Goal: Task Accomplishment & Management: Manage account settings

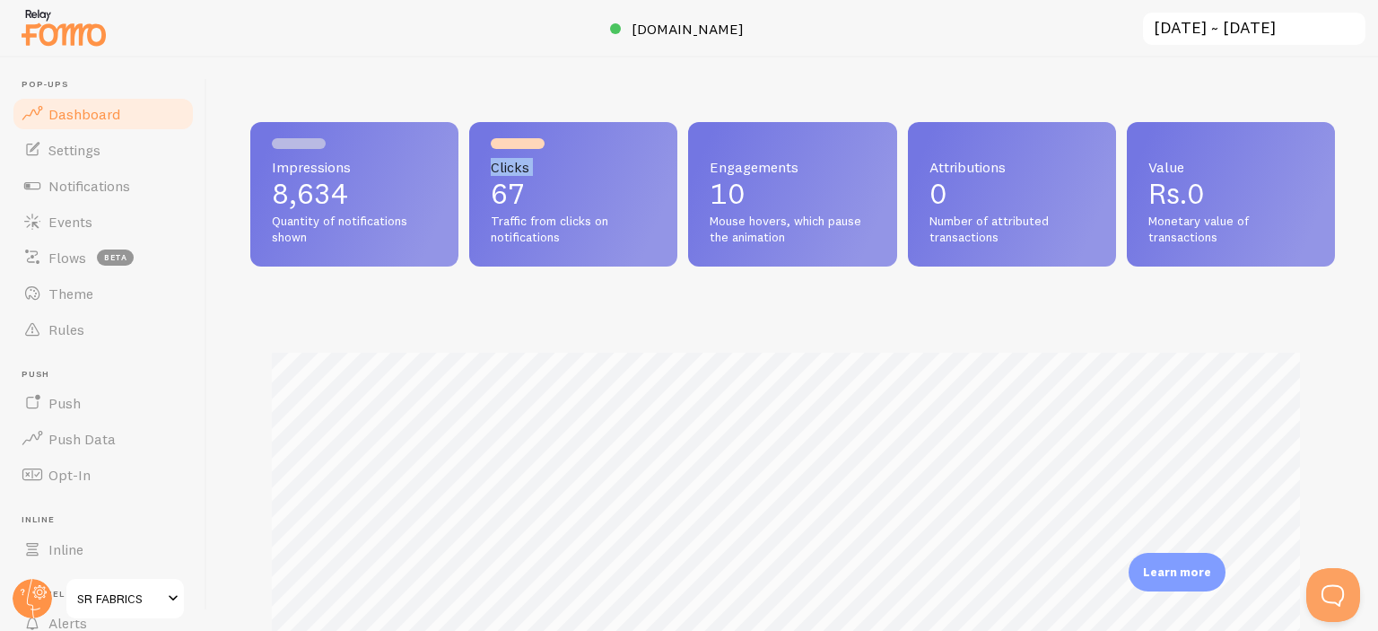
scroll to position [471, 1070]
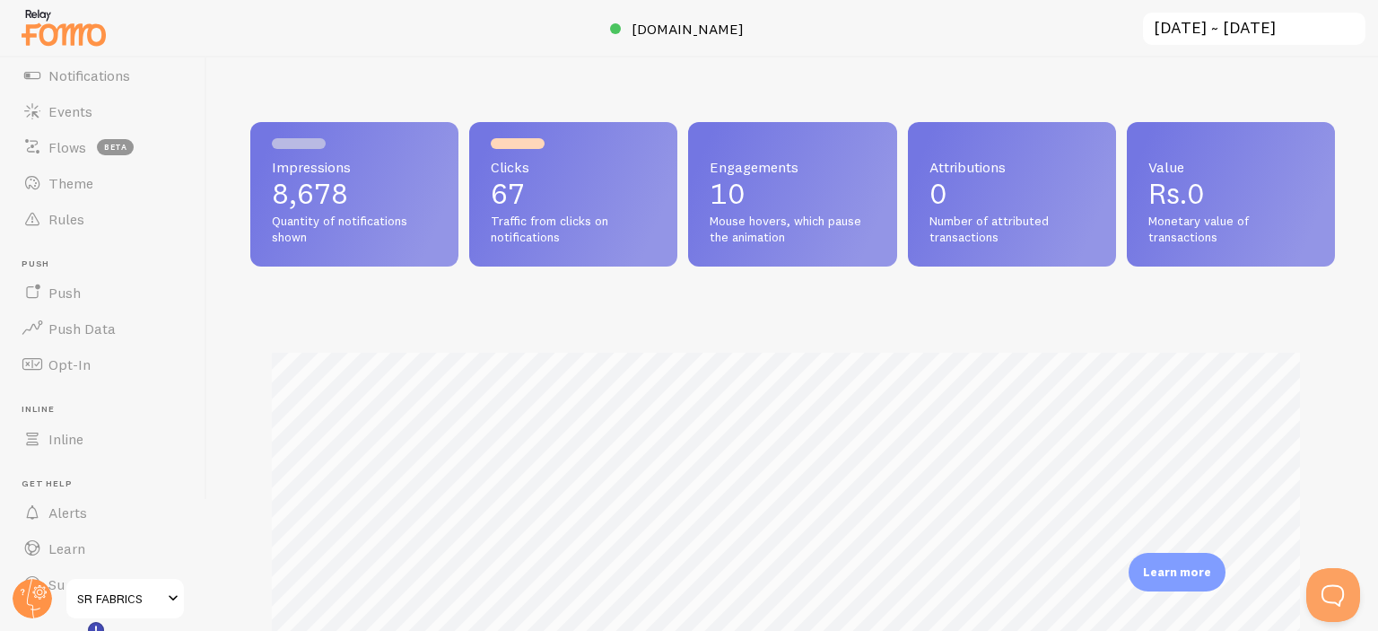
scroll to position [126, 0]
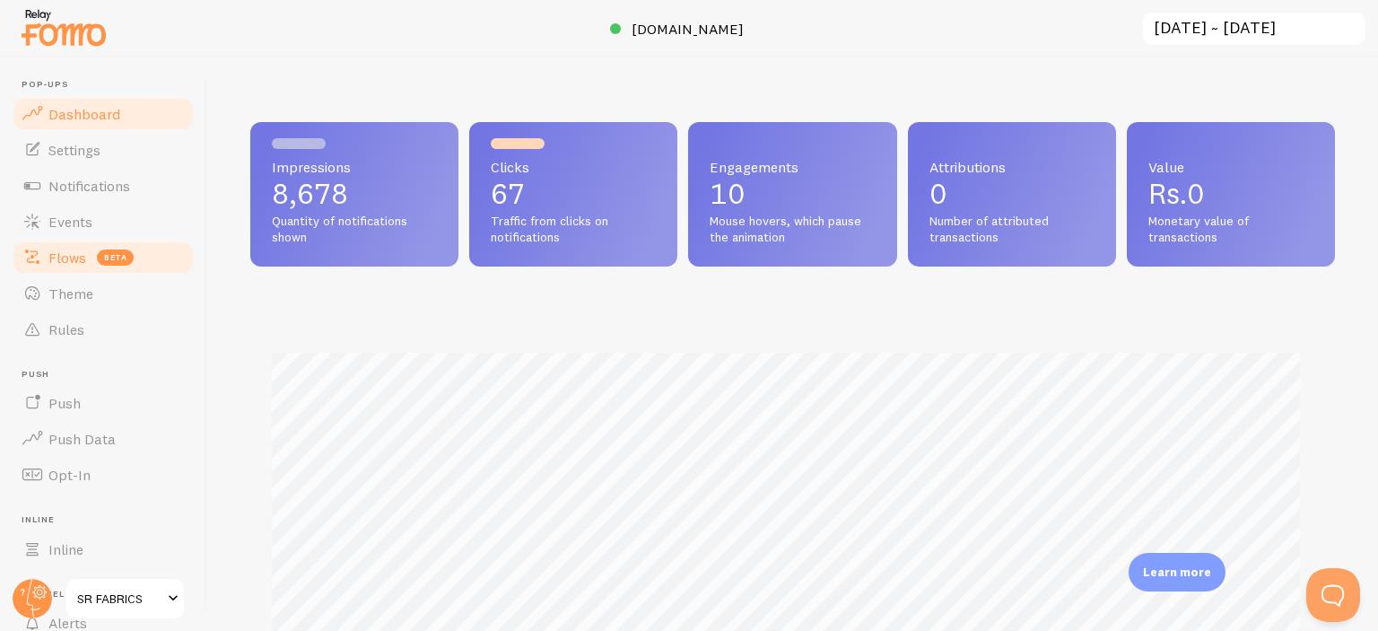
click at [85, 242] on link "Flows beta" at bounding box center [103, 258] width 185 height 36
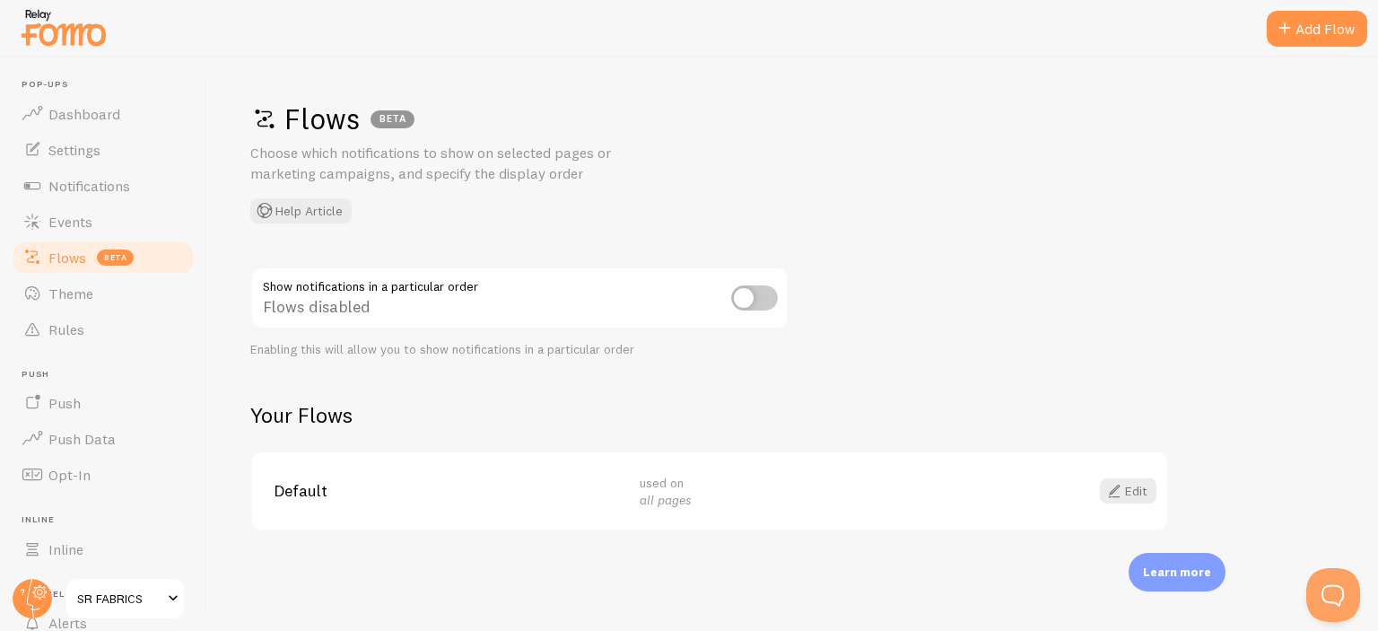
click at [745, 290] on input "checkbox" at bounding box center [754, 297] width 47 height 25
click at [762, 304] on input "checkbox" at bounding box center [754, 297] width 47 height 25
checkbox input "false"
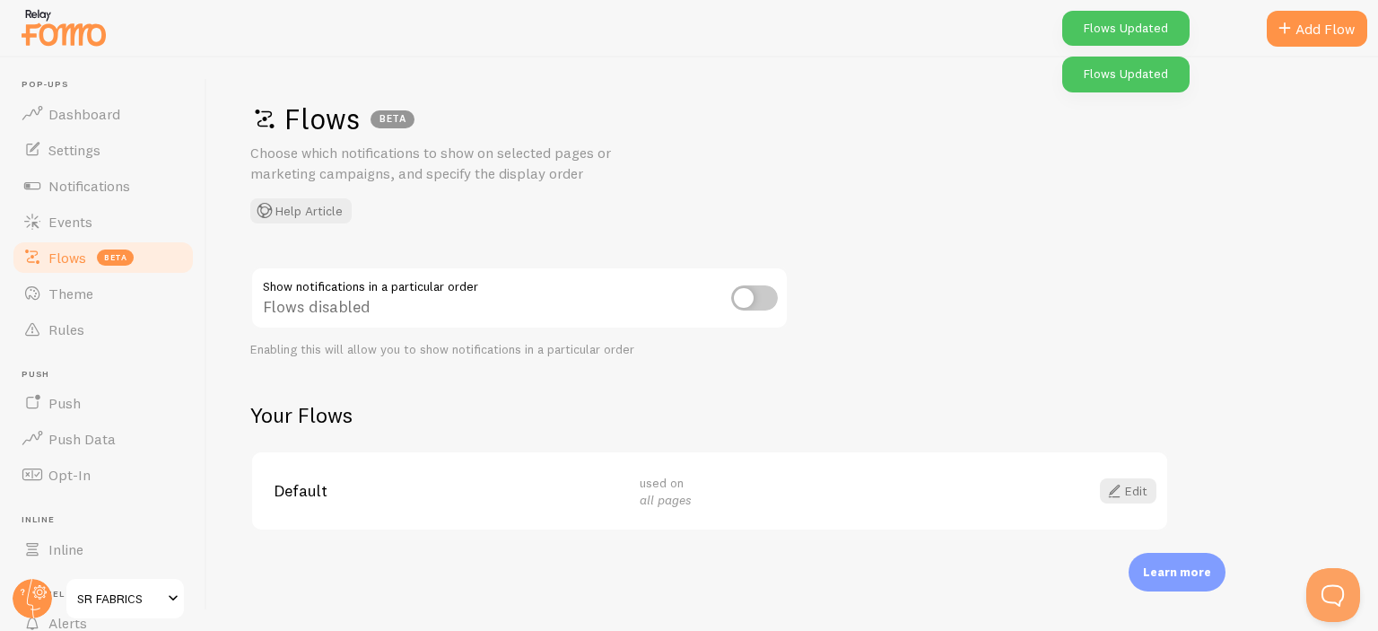
click at [736, 501] on div "used on all pages" at bounding box center [812, 491] width 344 height 35
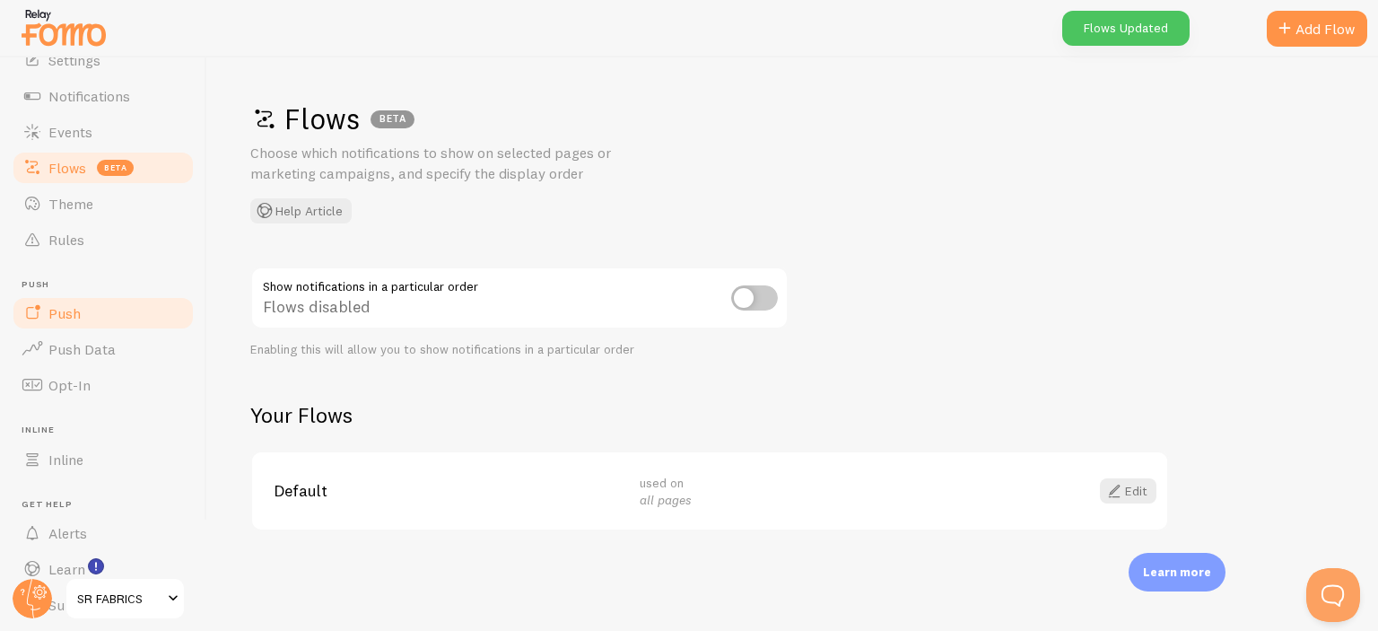
click at [77, 320] on span "Push" at bounding box center [64, 313] width 32 height 18
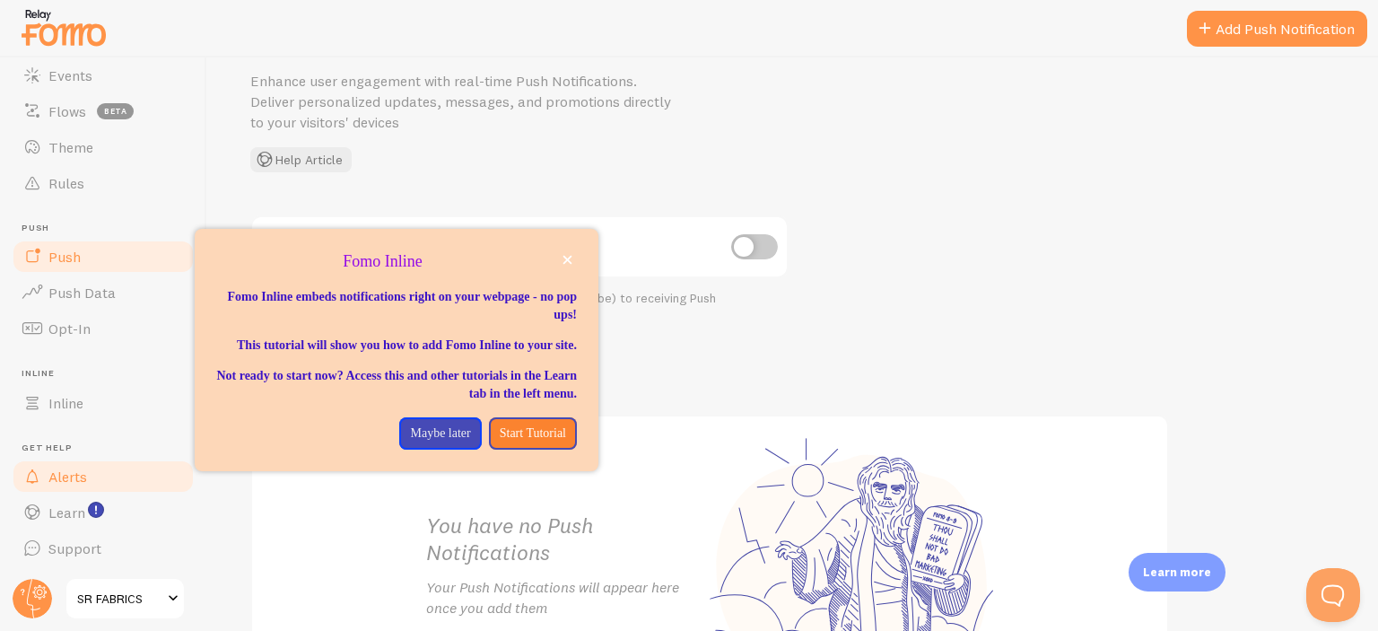
click at [81, 479] on span "Alerts" at bounding box center [67, 476] width 39 height 18
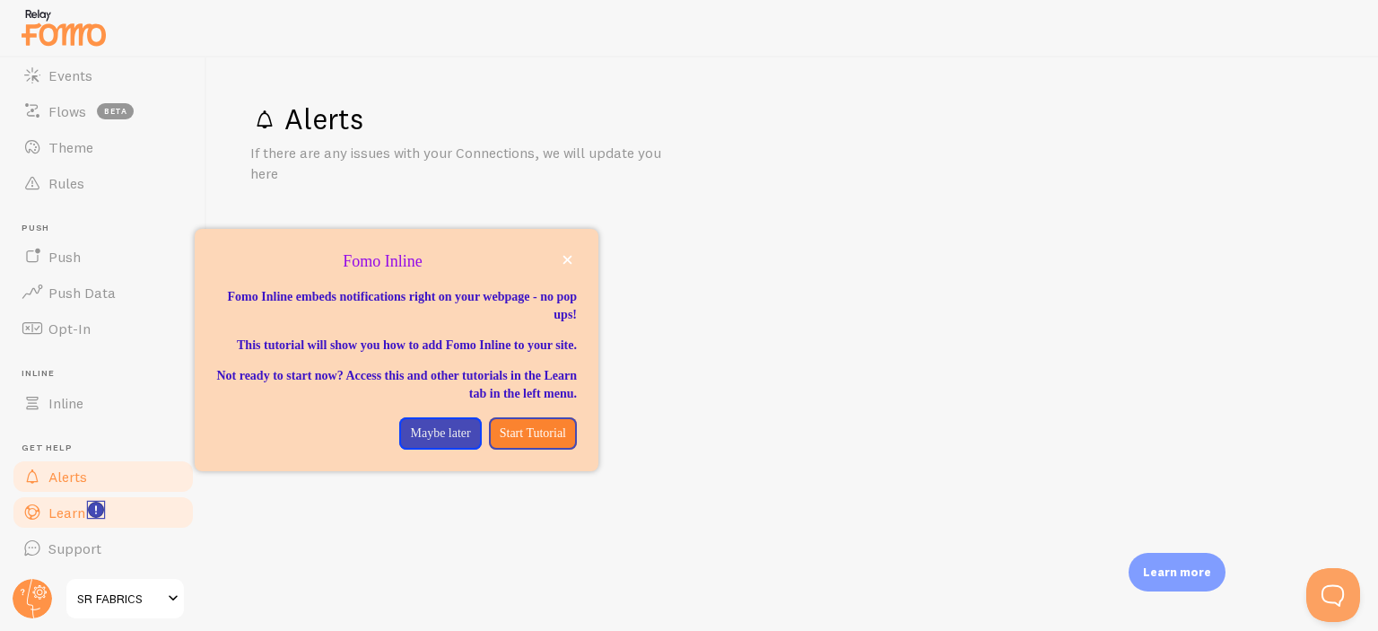
click at [88, 511] on icon "<p>Watch New Feature Tutorials!</p>" at bounding box center [96, 509] width 16 height 16
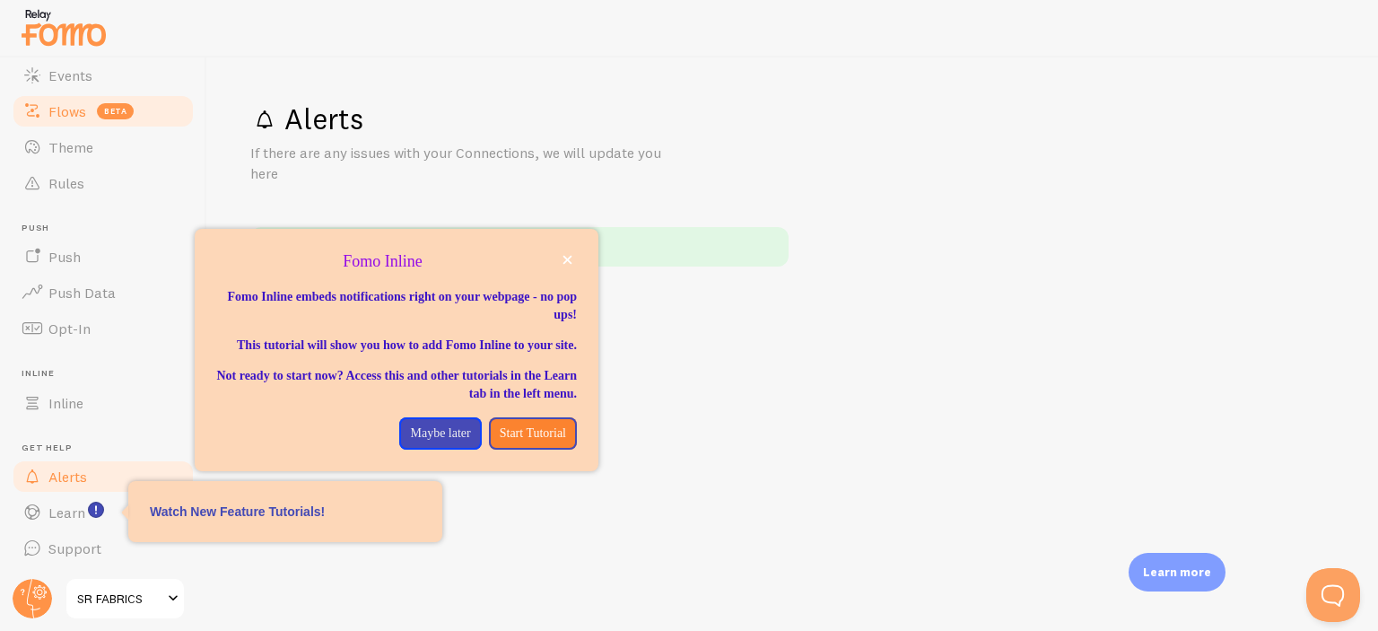
click at [76, 112] on span "Flows" at bounding box center [67, 111] width 38 height 18
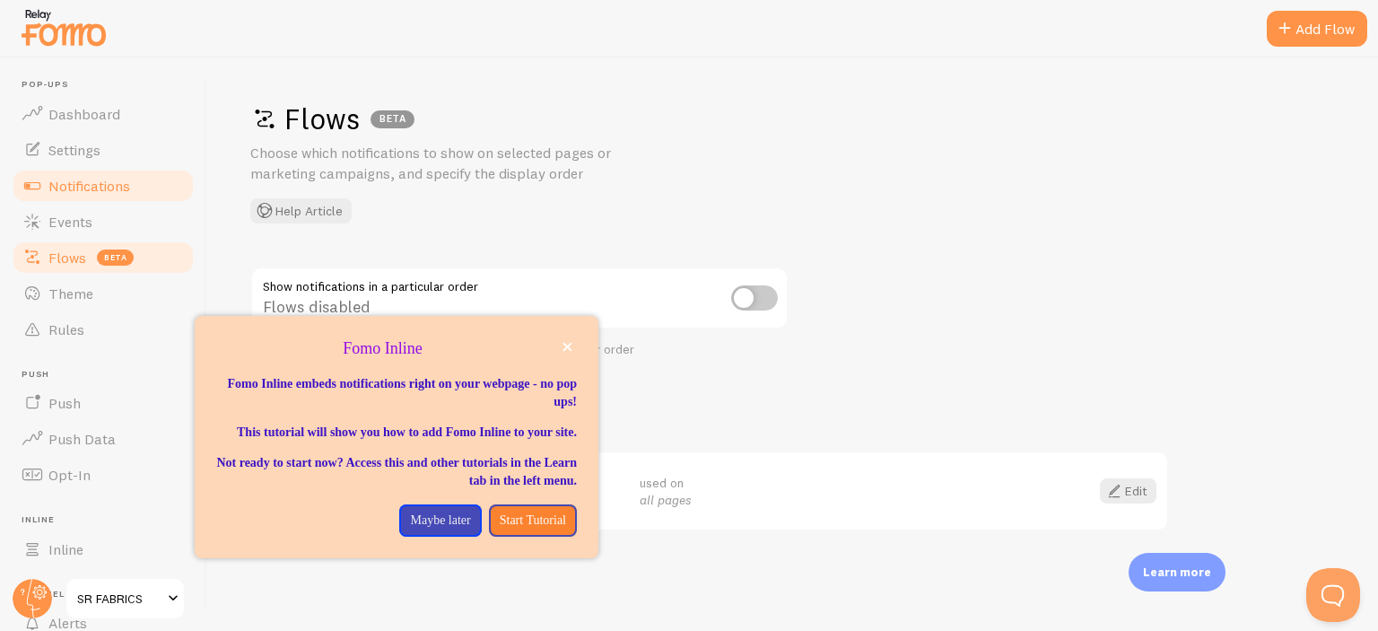
click at [91, 186] on span "Notifications" at bounding box center [89, 186] width 82 height 18
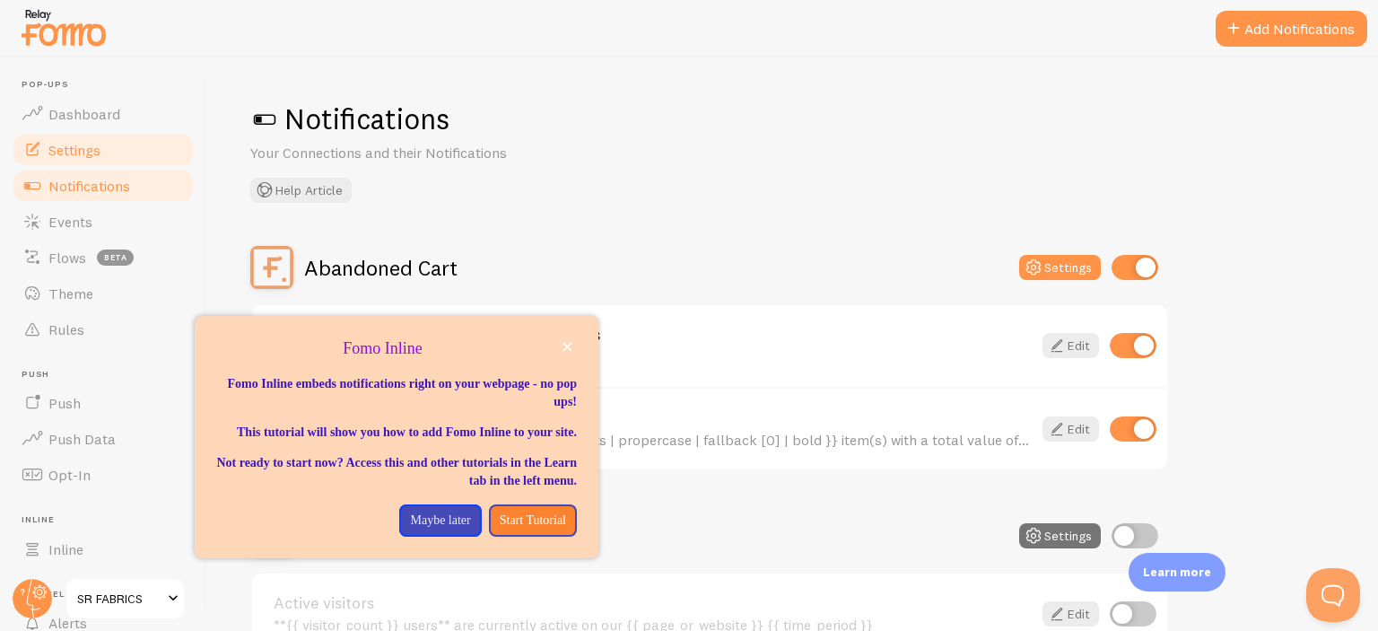
click at [92, 160] on link "Settings" at bounding box center [103, 150] width 185 height 36
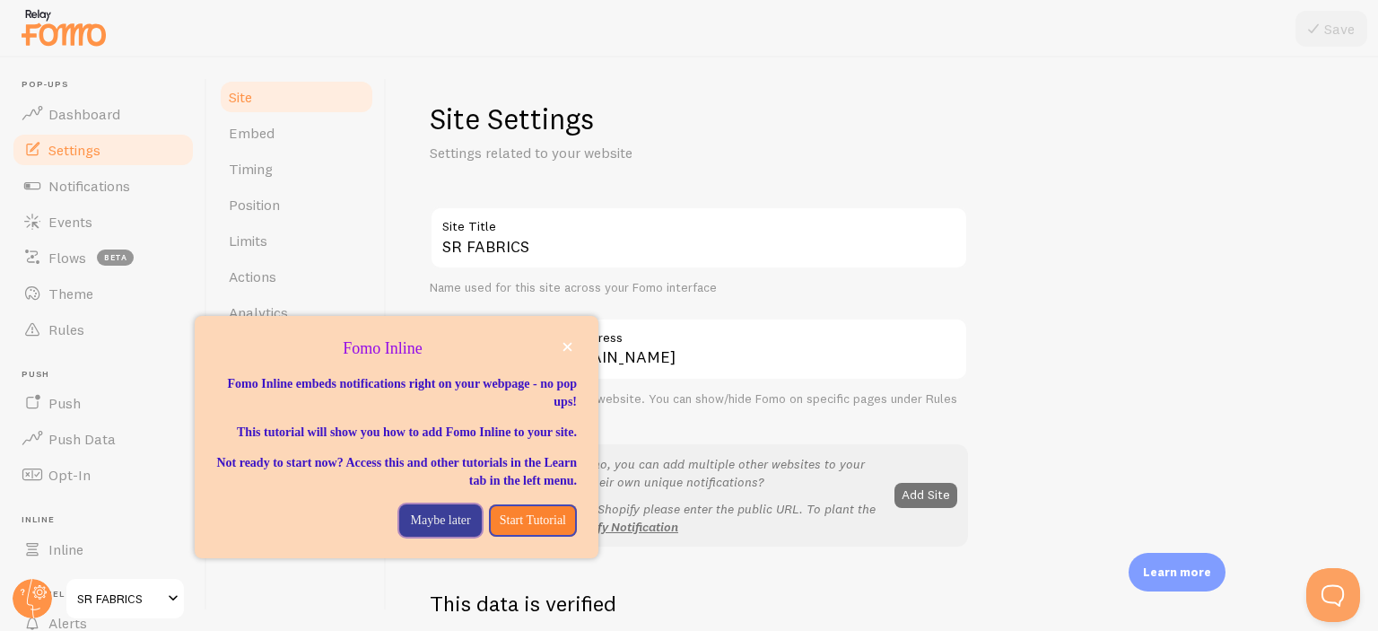
click at [431, 529] on p "Maybe later" at bounding box center [440, 520] width 60 height 18
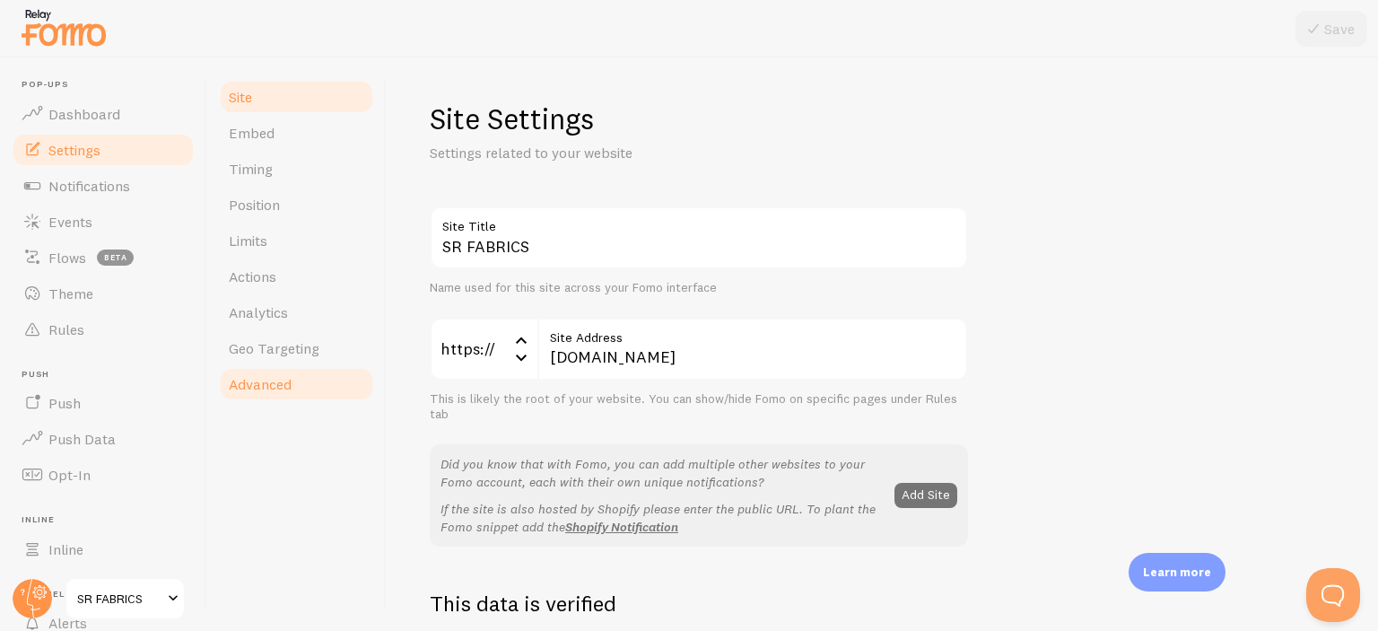
click at [286, 379] on span "Advanced" at bounding box center [260, 384] width 63 height 18
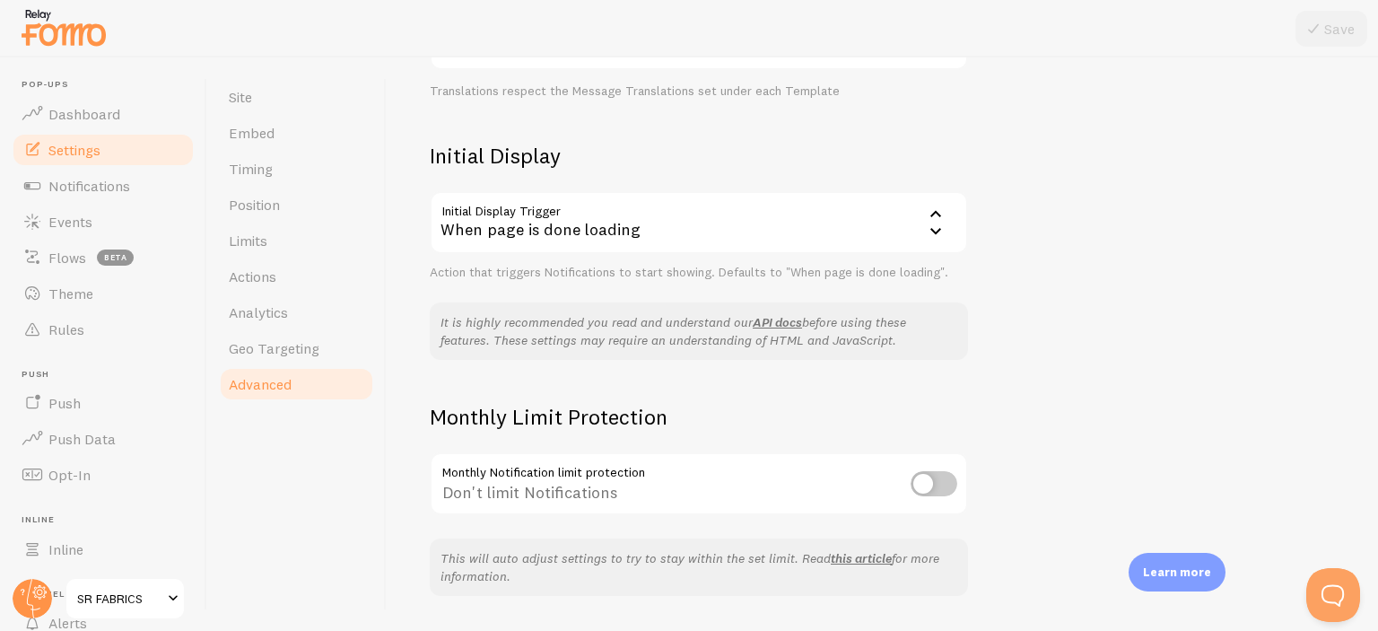
click at [529, 229] on div "When page is done loading" at bounding box center [699, 222] width 538 height 63
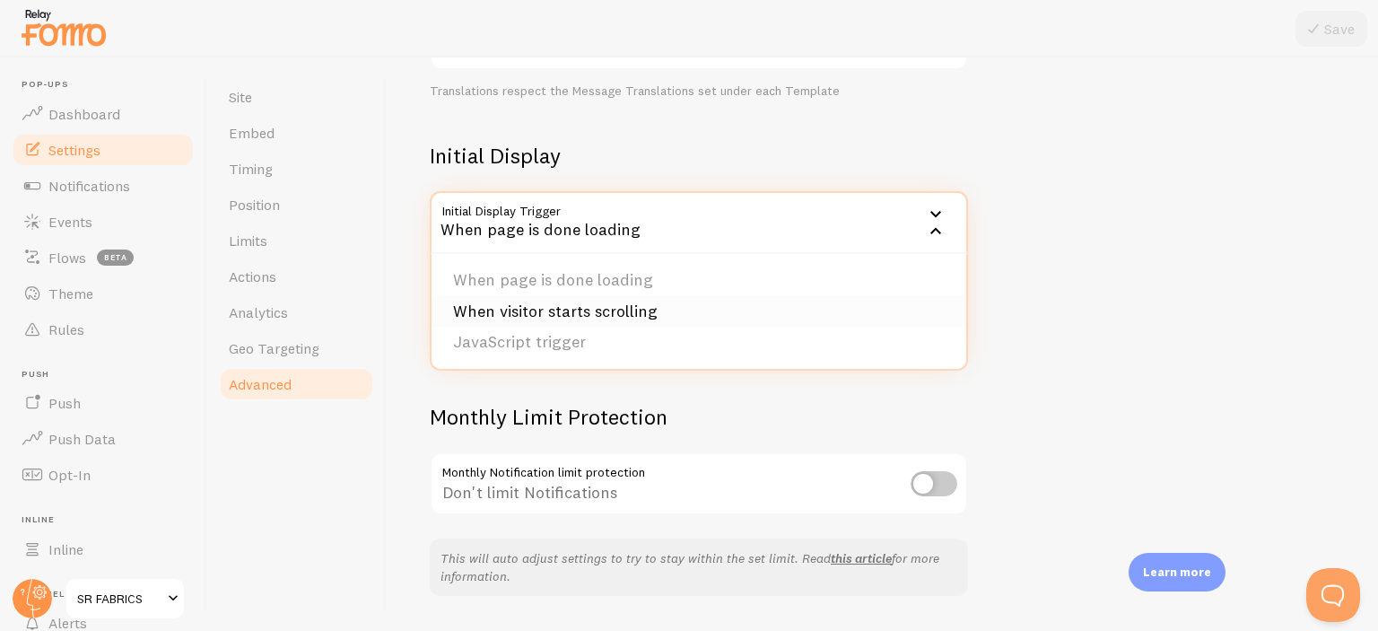
click at [597, 316] on li "When visitor starts scrolling" at bounding box center [698, 311] width 535 height 31
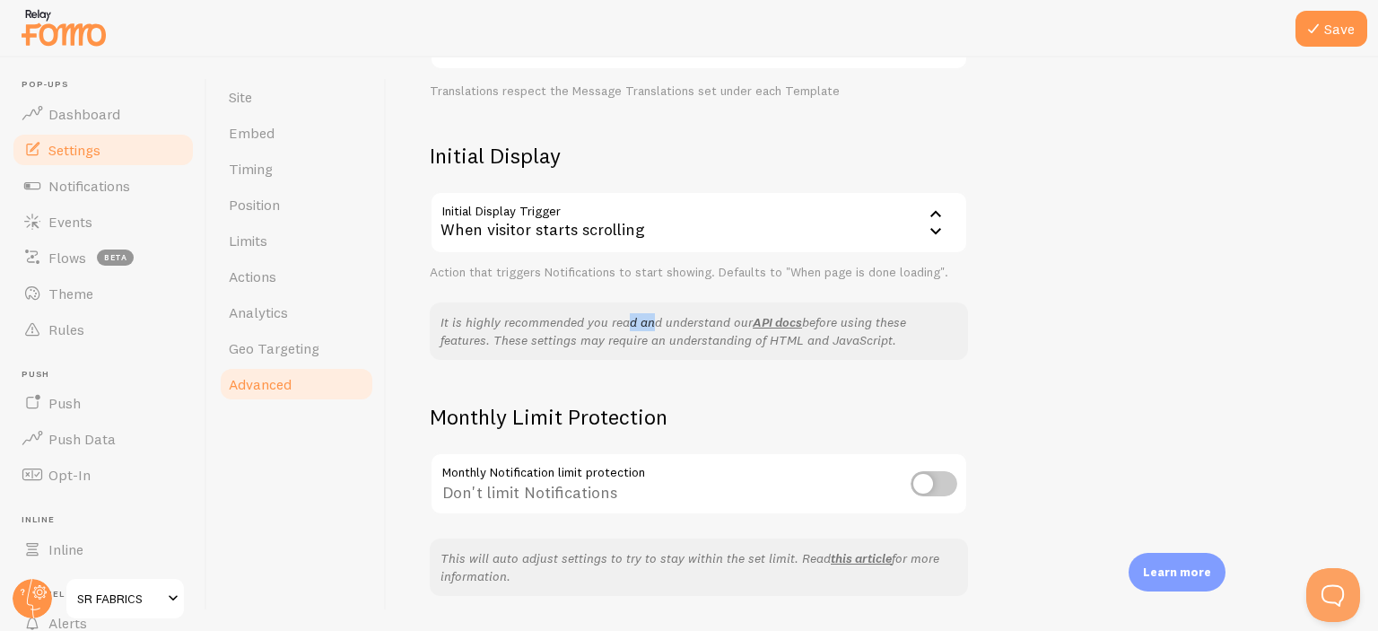
click at [597, 316] on p "It is highly recommended you read and understand our API docs before using thes…" at bounding box center [698, 331] width 517 height 36
click at [441, 254] on div "Initial Display Trigger scroll When visitor starts scrolling When page is done …" at bounding box center [699, 236] width 538 height 90
click at [1338, 16] on button "Save" at bounding box center [1331, 29] width 72 height 36
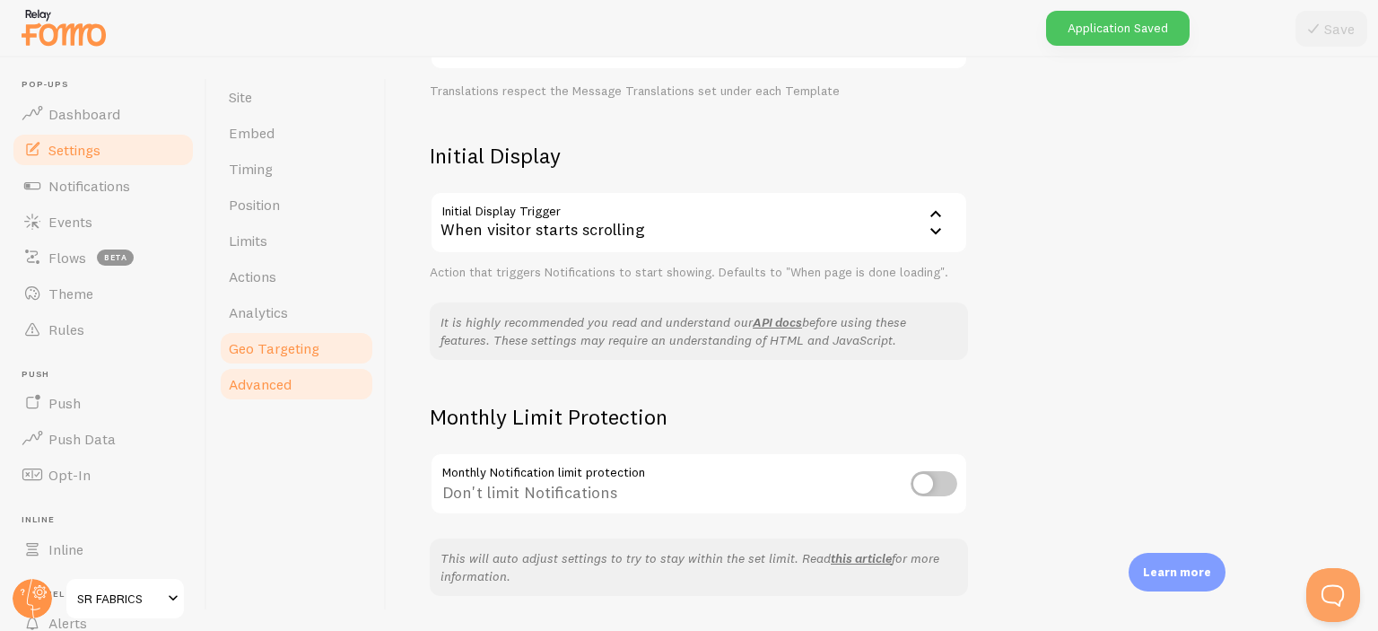
click at [331, 347] on link "Geo Targeting" at bounding box center [296, 348] width 157 height 36
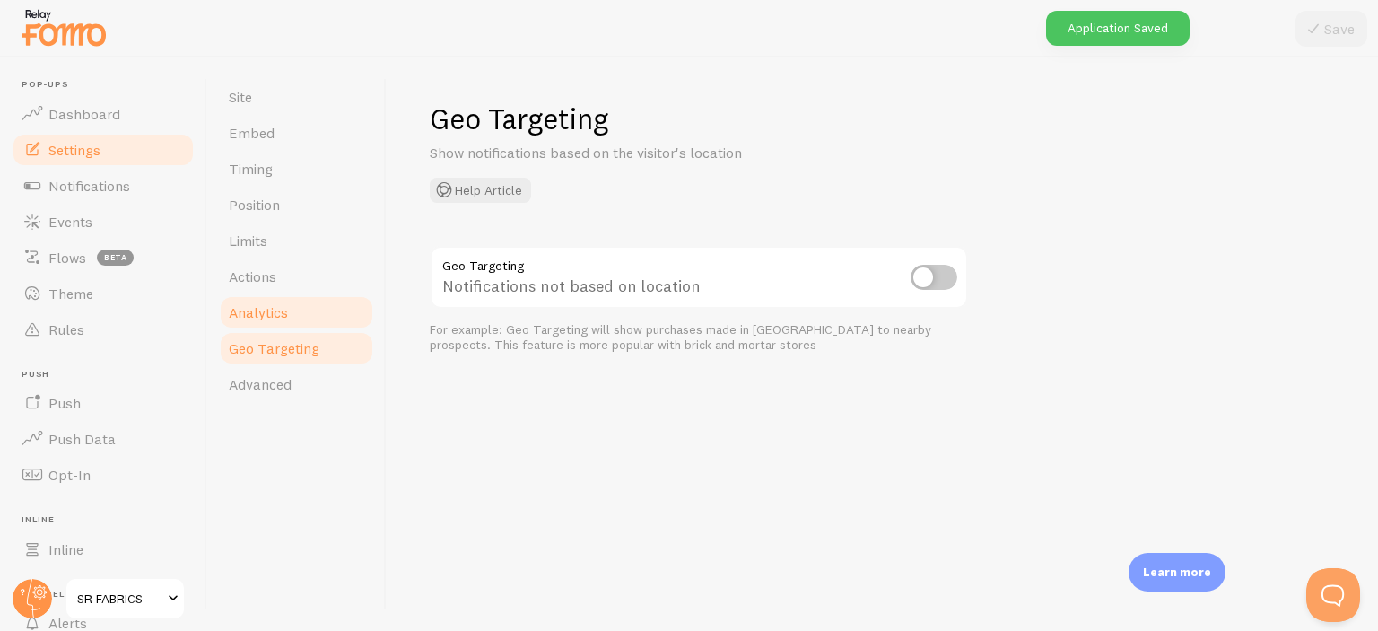
click at [300, 308] on link "Analytics" at bounding box center [296, 312] width 157 height 36
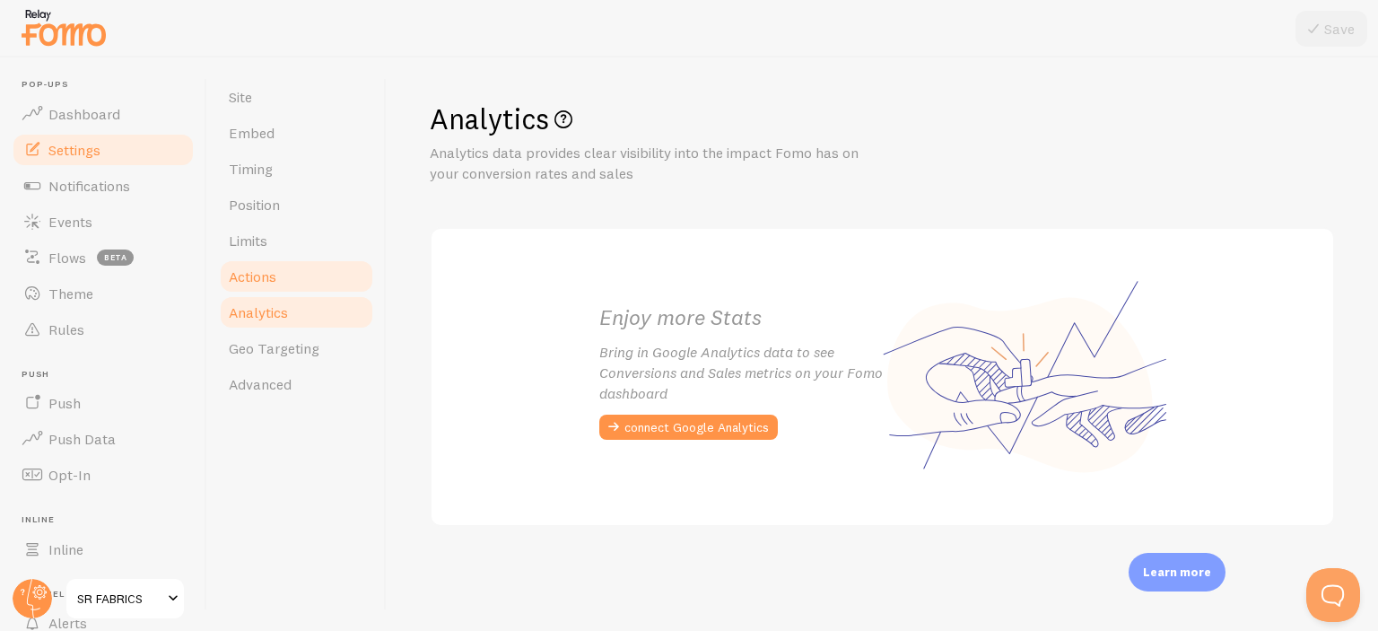
click at [310, 275] on link "Actions" at bounding box center [296, 276] width 157 height 36
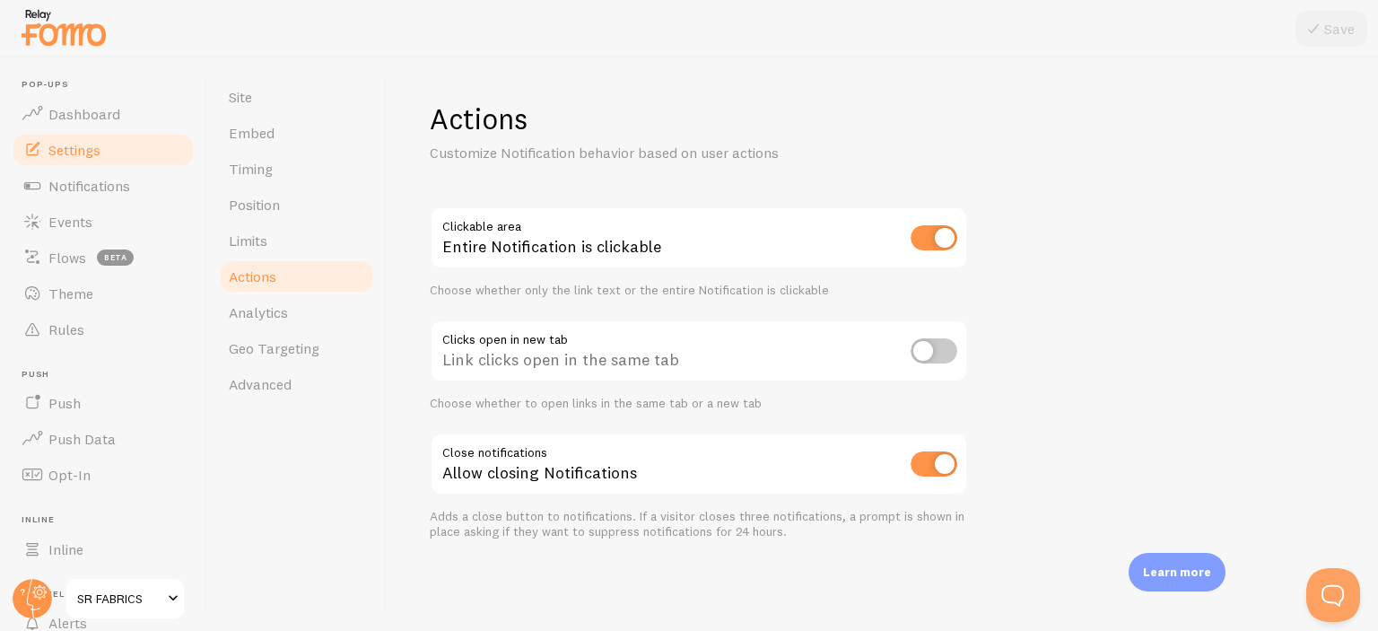
click at [936, 352] on input "checkbox" at bounding box center [933, 350] width 47 height 25
click at [936, 349] on input "checkbox" at bounding box center [933, 350] width 47 height 25
checkbox input "false"
click at [300, 248] on link "Limits" at bounding box center [296, 240] width 157 height 36
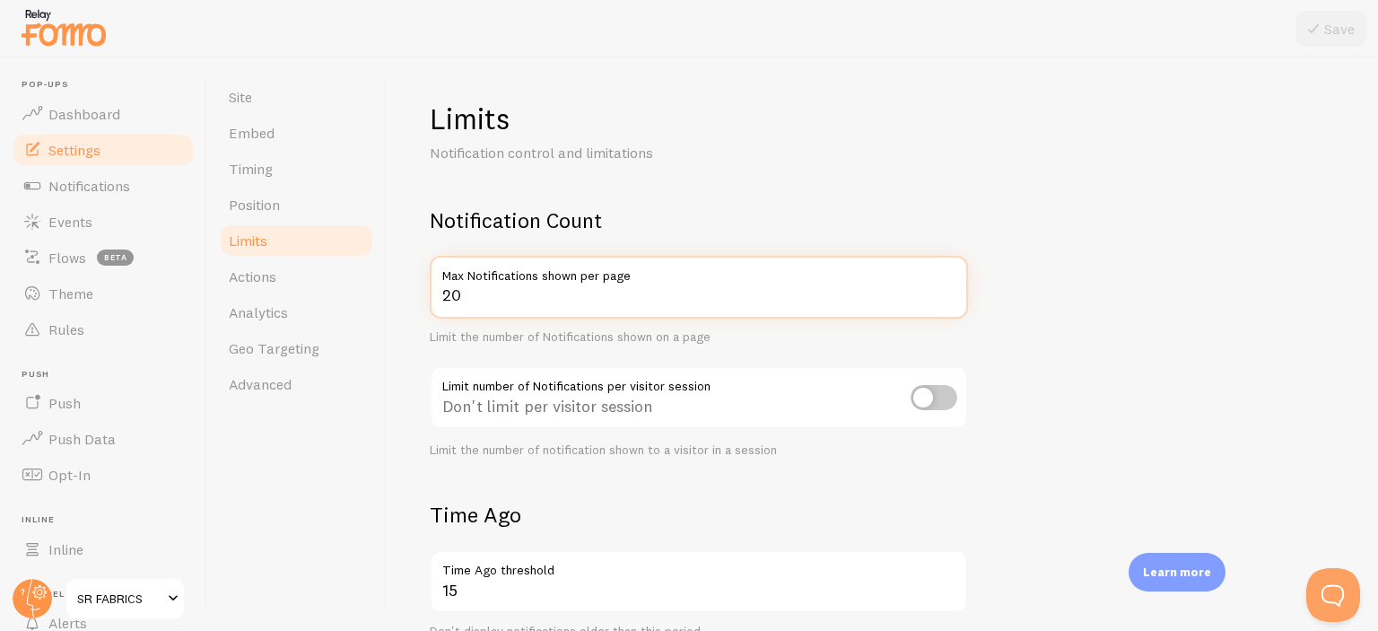
click at [481, 292] on input "20" at bounding box center [699, 287] width 538 height 63
drag, startPoint x: 481, startPoint y: 292, endPoint x: 397, endPoint y: 308, distance: 84.8
click at [397, 308] on div "Limits Notification control and limitations Notification Count 20 Max Notificat…" at bounding box center [882, 343] width 991 height 573
click at [951, 300] on input "19" at bounding box center [699, 287] width 538 height 63
click at [951, 301] on input "18" at bounding box center [699, 287] width 538 height 63
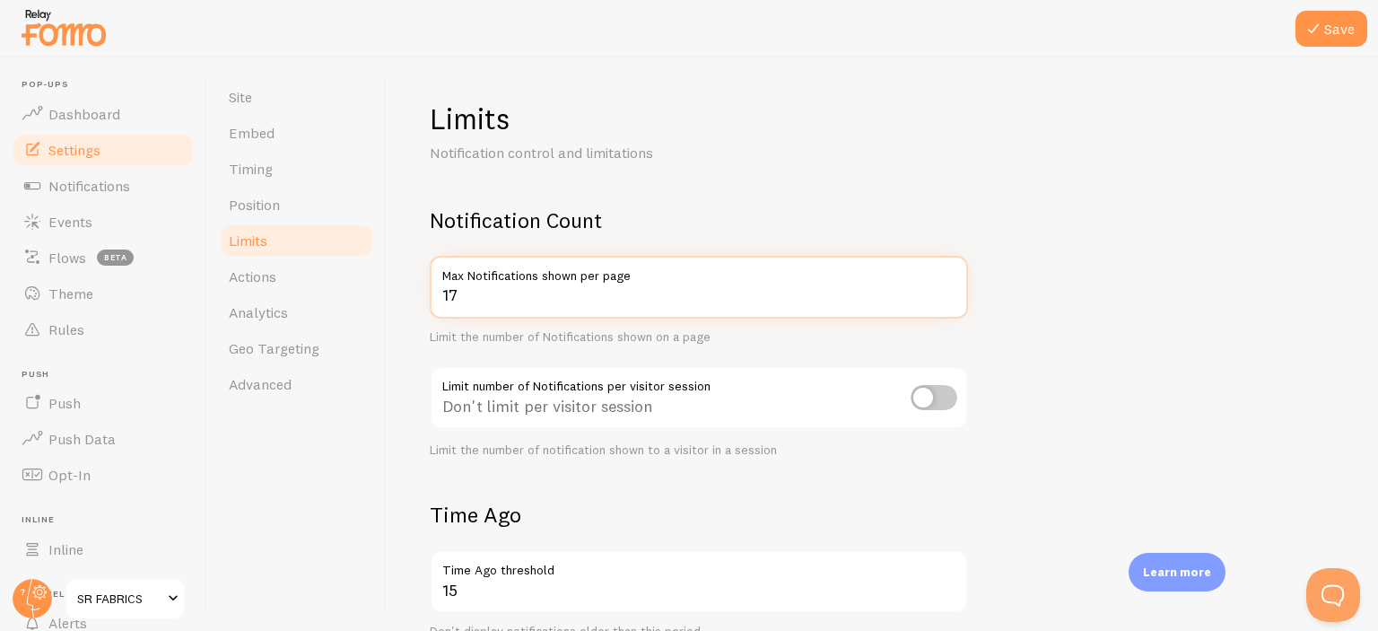
click at [951, 301] on input "17" at bounding box center [699, 287] width 538 height 63
click at [951, 301] on input "2" at bounding box center [699, 287] width 538 height 63
click at [950, 292] on input "3" at bounding box center [699, 287] width 538 height 63
click at [950, 292] on input "4" at bounding box center [699, 287] width 538 height 63
click at [950, 292] on input "5" at bounding box center [699, 287] width 538 height 63
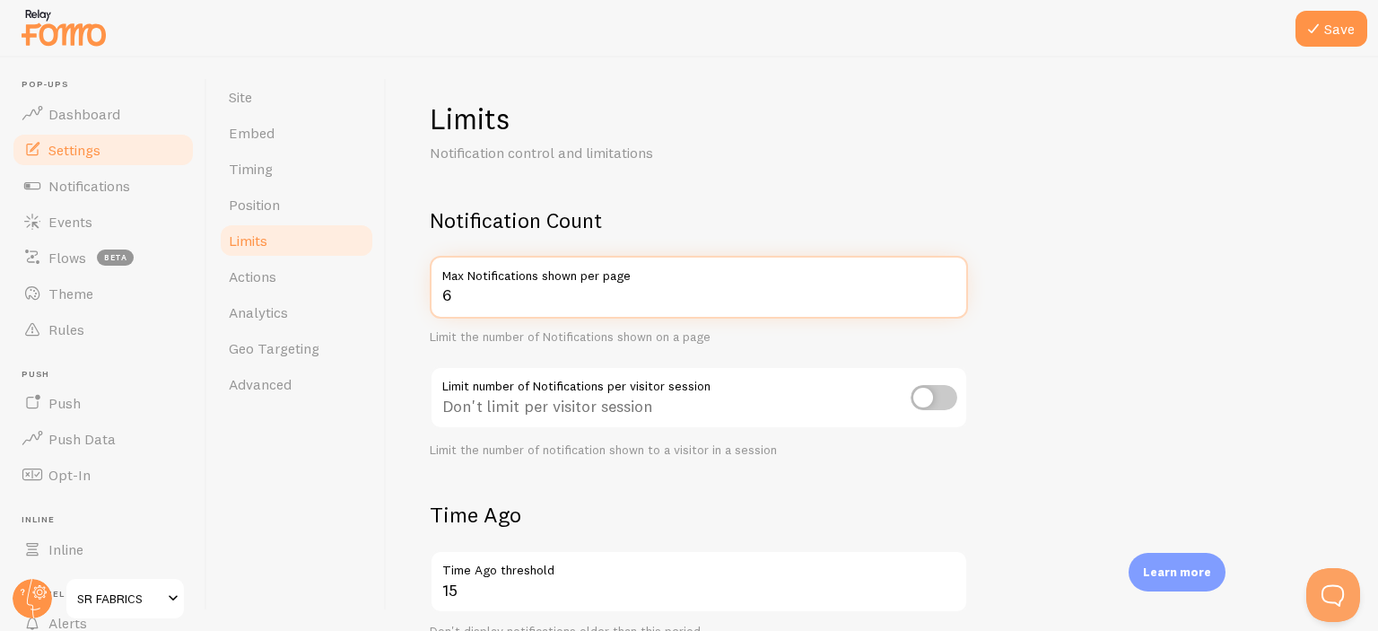
click at [950, 292] on input "6" at bounding box center [699, 287] width 538 height 63
click at [950, 292] on input "7" at bounding box center [699, 287] width 538 height 63
click at [950, 292] on input "8" at bounding box center [699, 287] width 538 height 63
click at [950, 292] on input "9" at bounding box center [699, 287] width 538 height 63
type input "10"
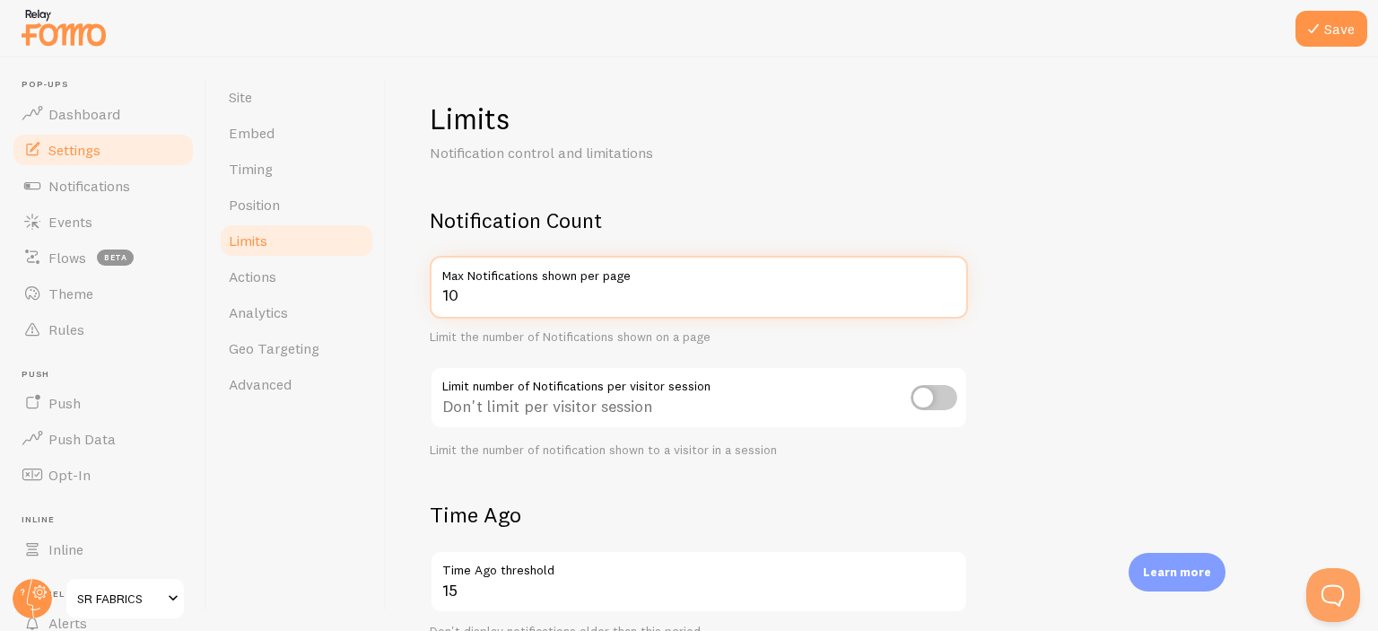
click at [950, 292] on input "10" at bounding box center [699, 287] width 538 height 63
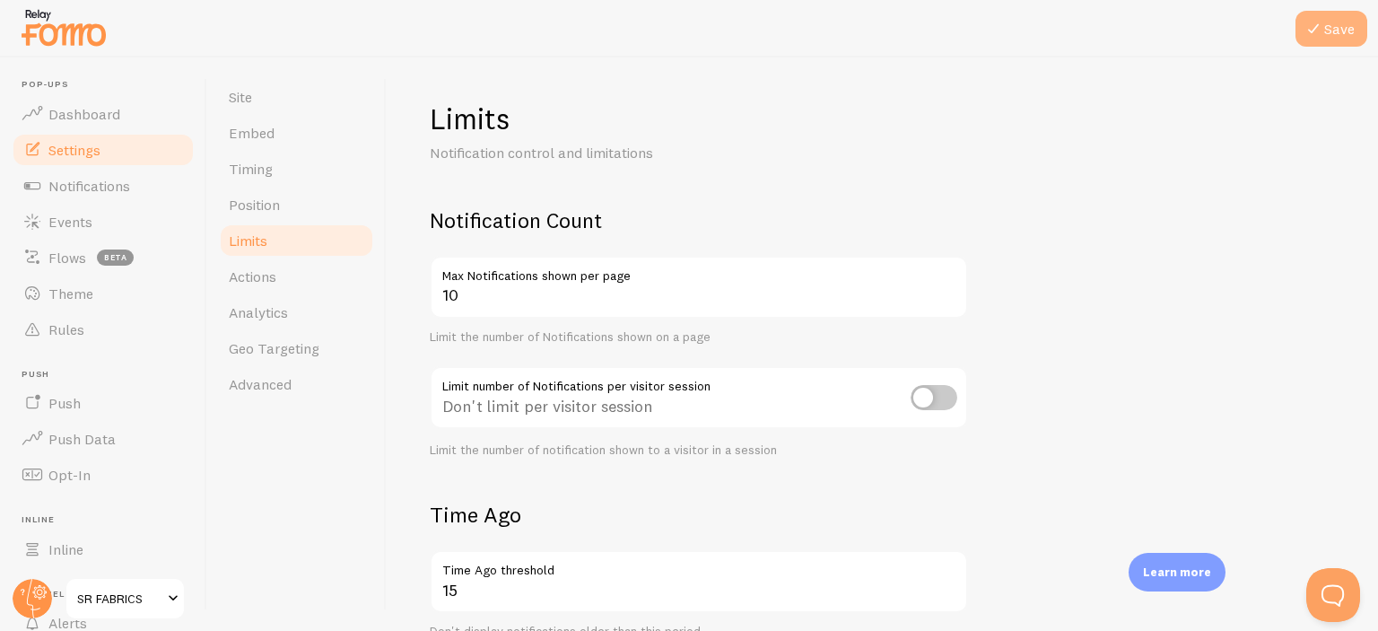
click at [1344, 28] on button "Save" at bounding box center [1331, 29] width 72 height 36
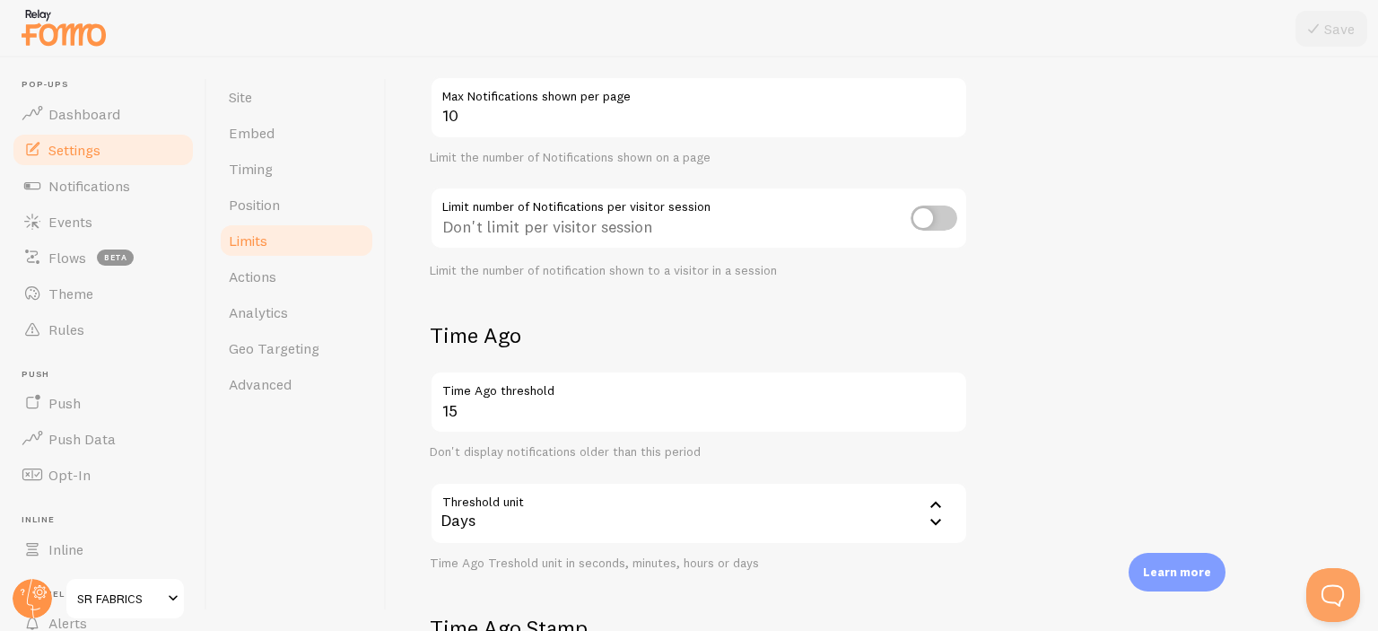
scroll to position [179, 0]
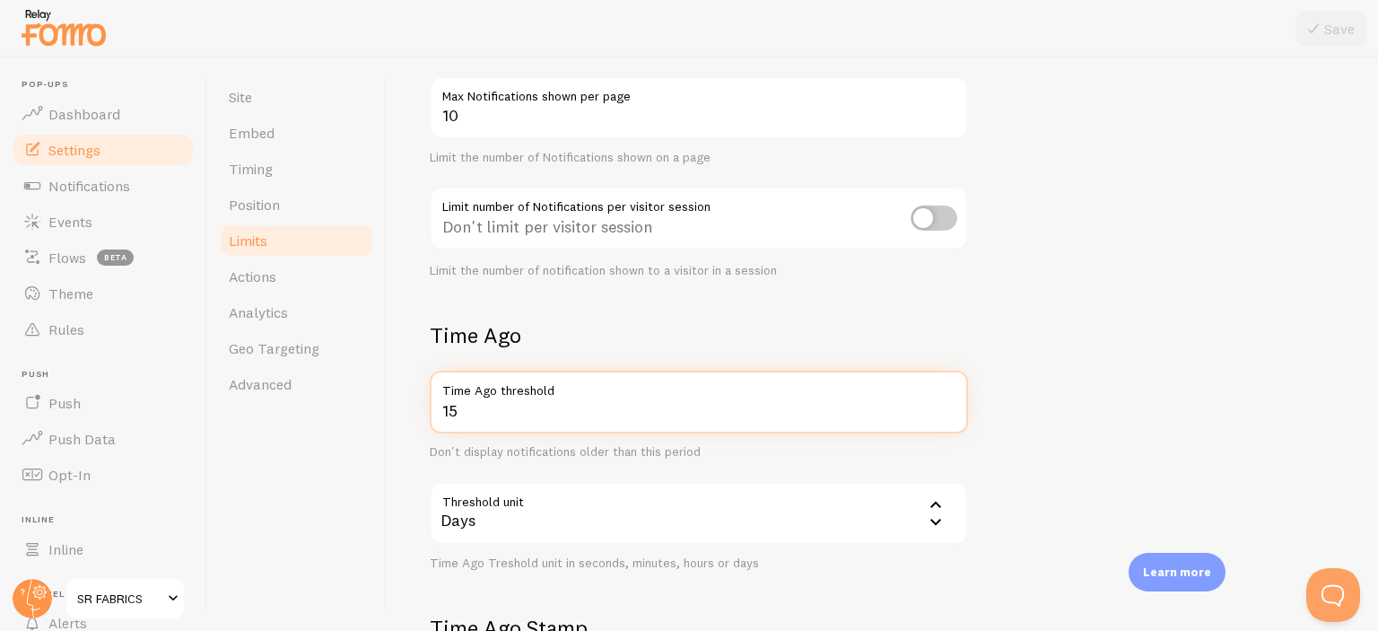
click at [578, 425] on input "15" at bounding box center [699, 401] width 538 height 63
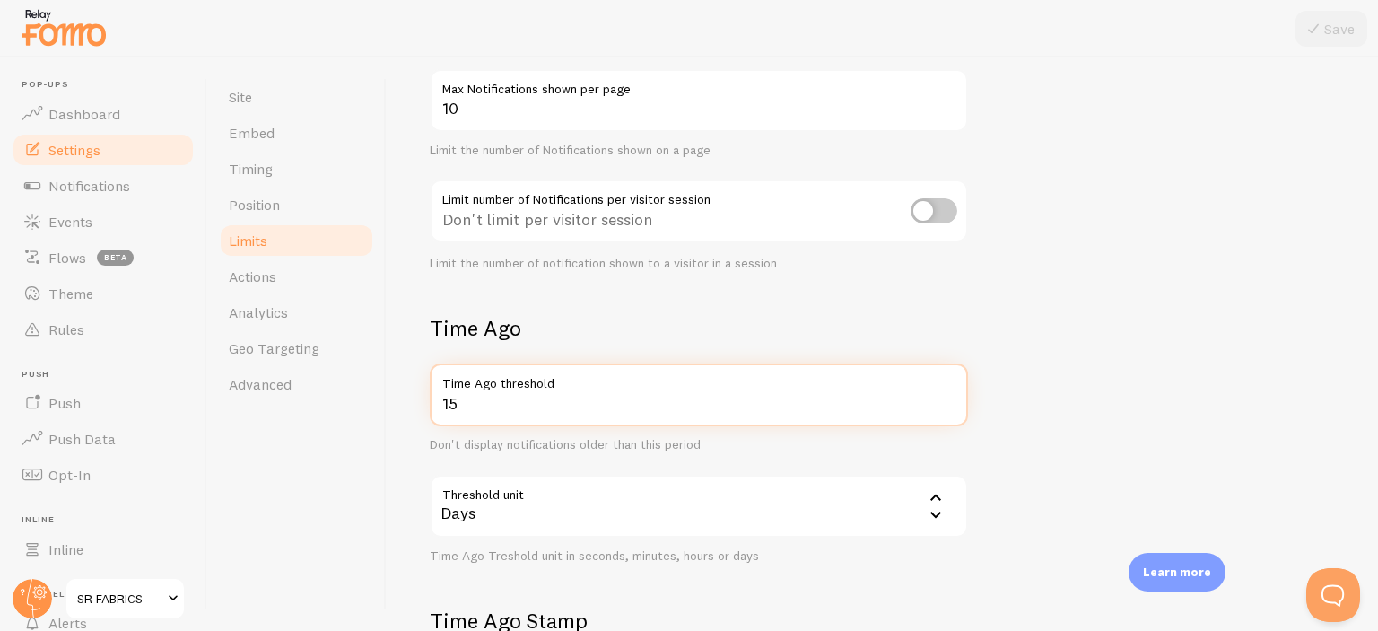
scroll to position [269, 0]
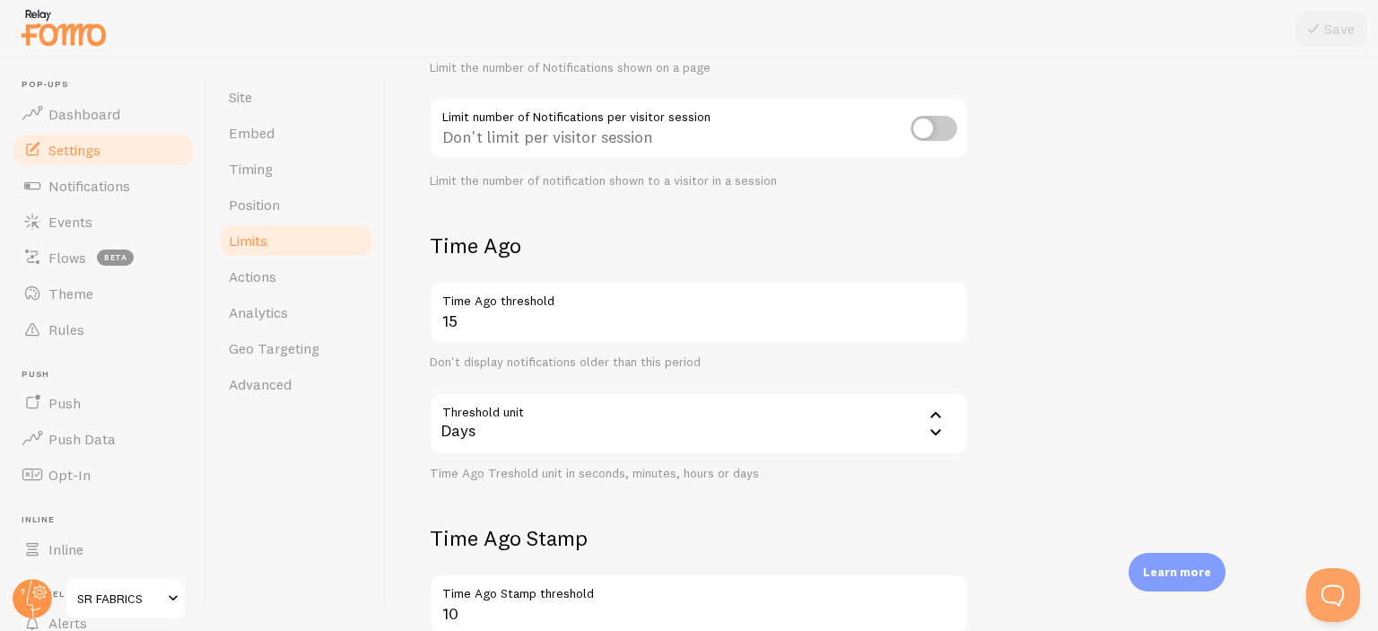
click at [642, 444] on div "Days" at bounding box center [699, 423] width 538 height 63
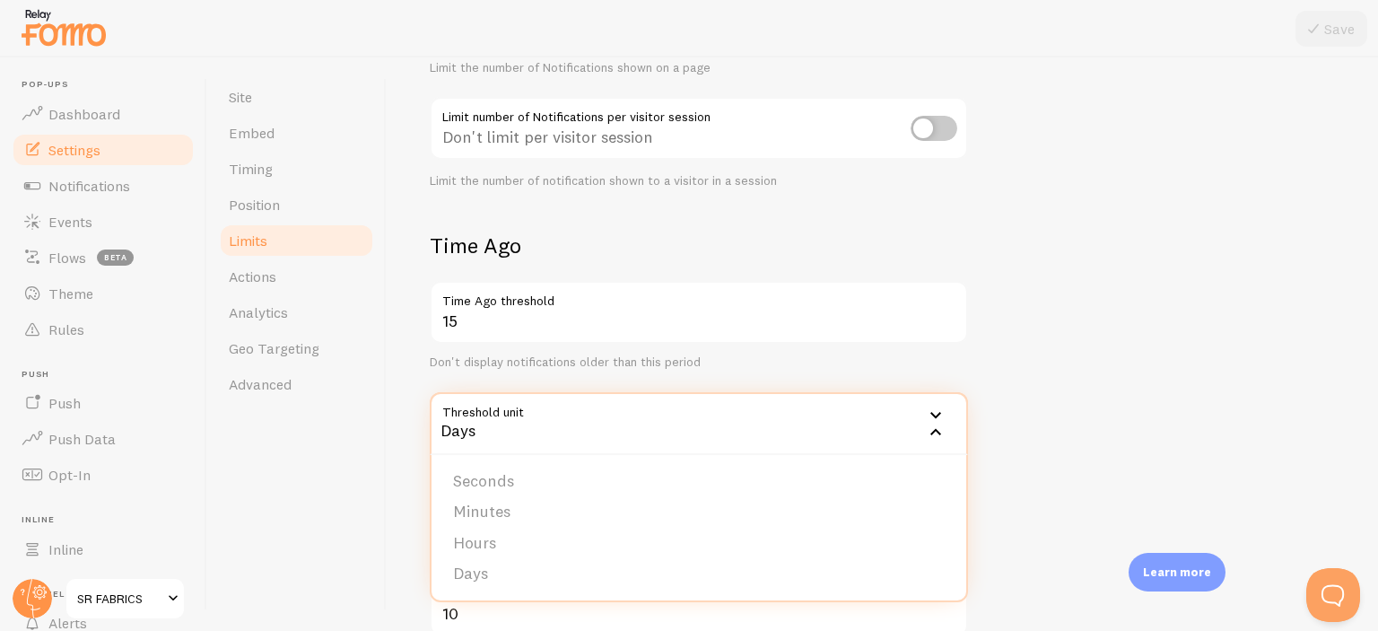
click at [642, 444] on div "Days" at bounding box center [699, 423] width 538 height 63
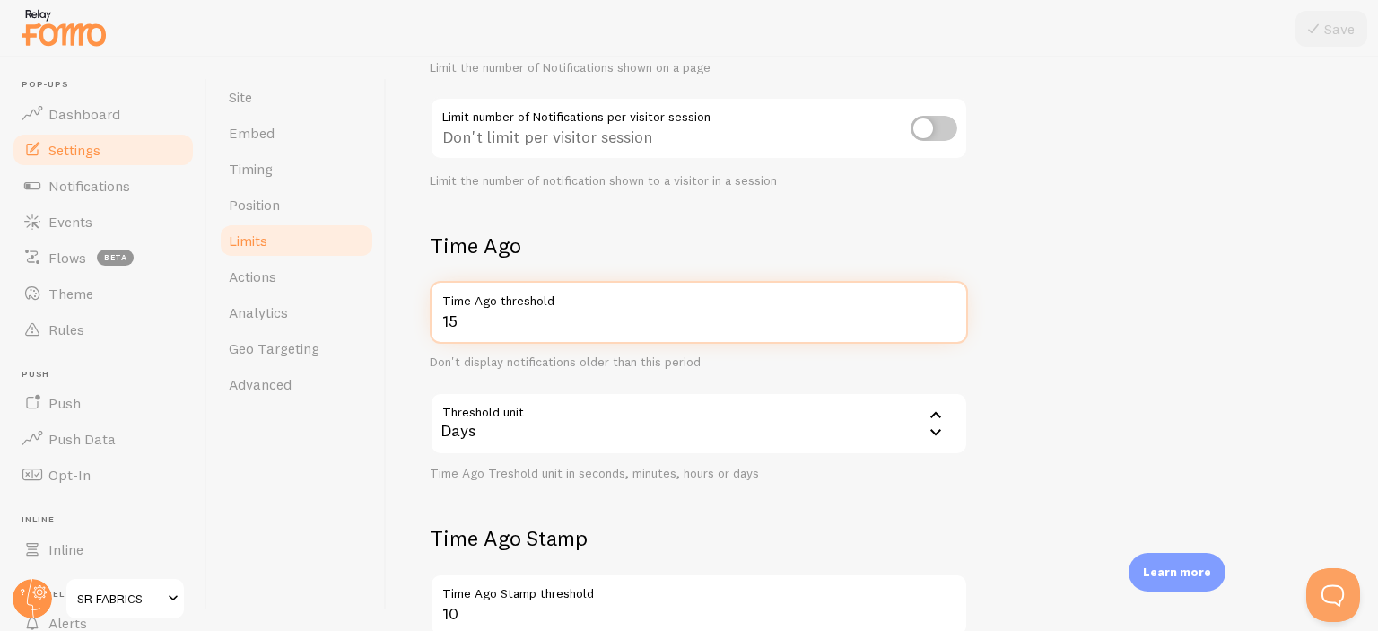
click at [524, 332] on input "15" at bounding box center [699, 312] width 538 height 63
drag, startPoint x: 524, startPoint y: 332, endPoint x: 390, endPoint y: 347, distance: 134.5
click at [390, 347] on div "Limits Notification control and limitations Notification Count 10 Max Notificat…" at bounding box center [882, 343] width 991 height 573
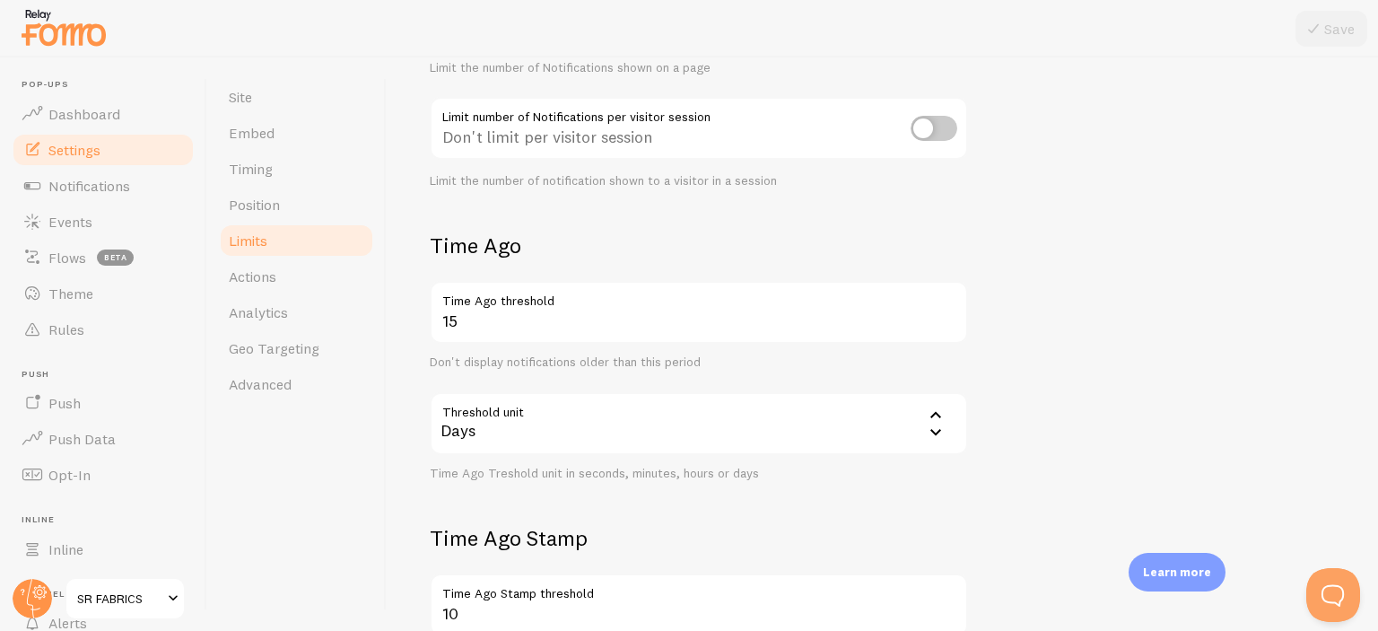
click at [936, 406] on div "Threshold unit 86400 Days Seconds Minutes Hours Days" at bounding box center [699, 423] width 538 height 63
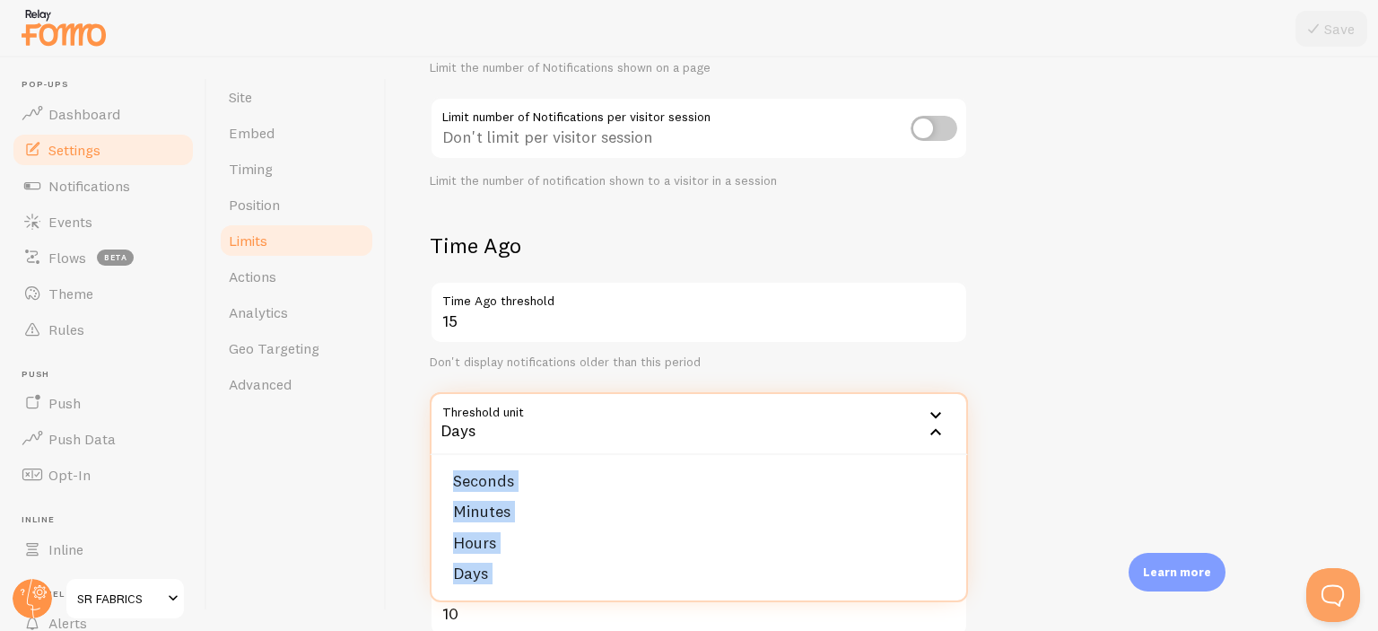
click at [993, 426] on form "Notification Count 10 Max Notifications shown per page Limit the number of Noti…" at bounding box center [882, 355] width 905 height 836
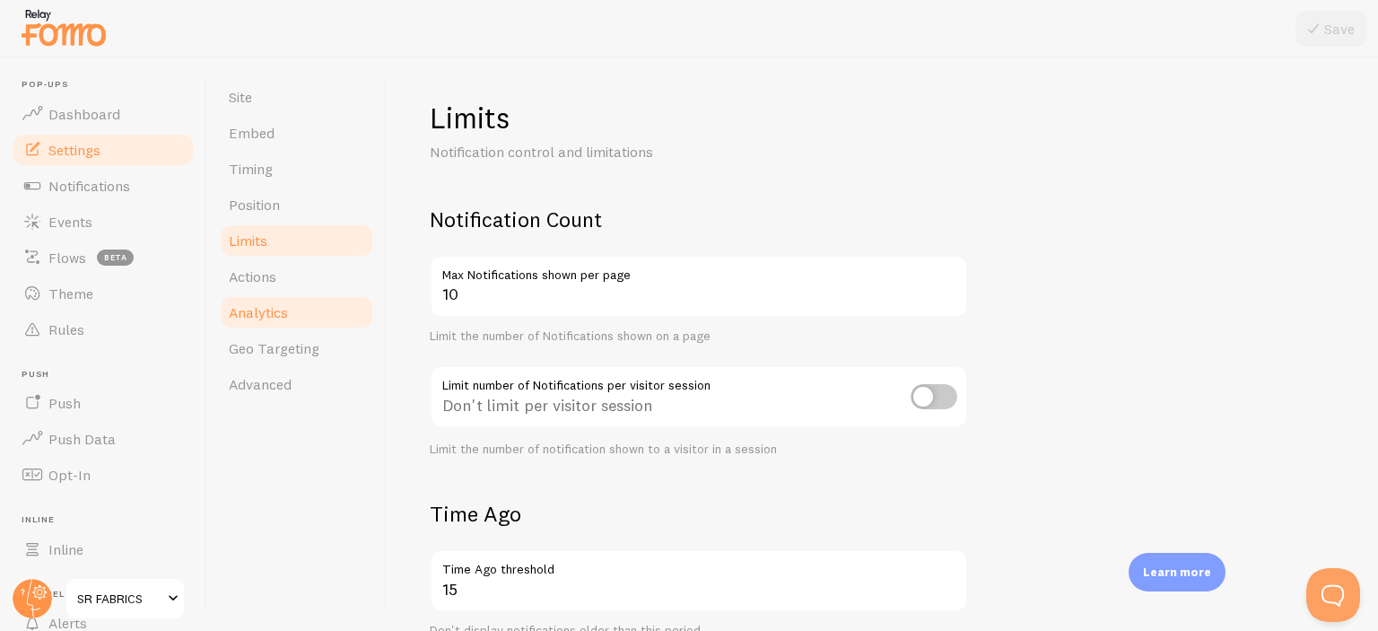
scroll to position [0, 0]
click at [276, 197] on span "Position" at bounding box center [254, 205] width 51 height 18
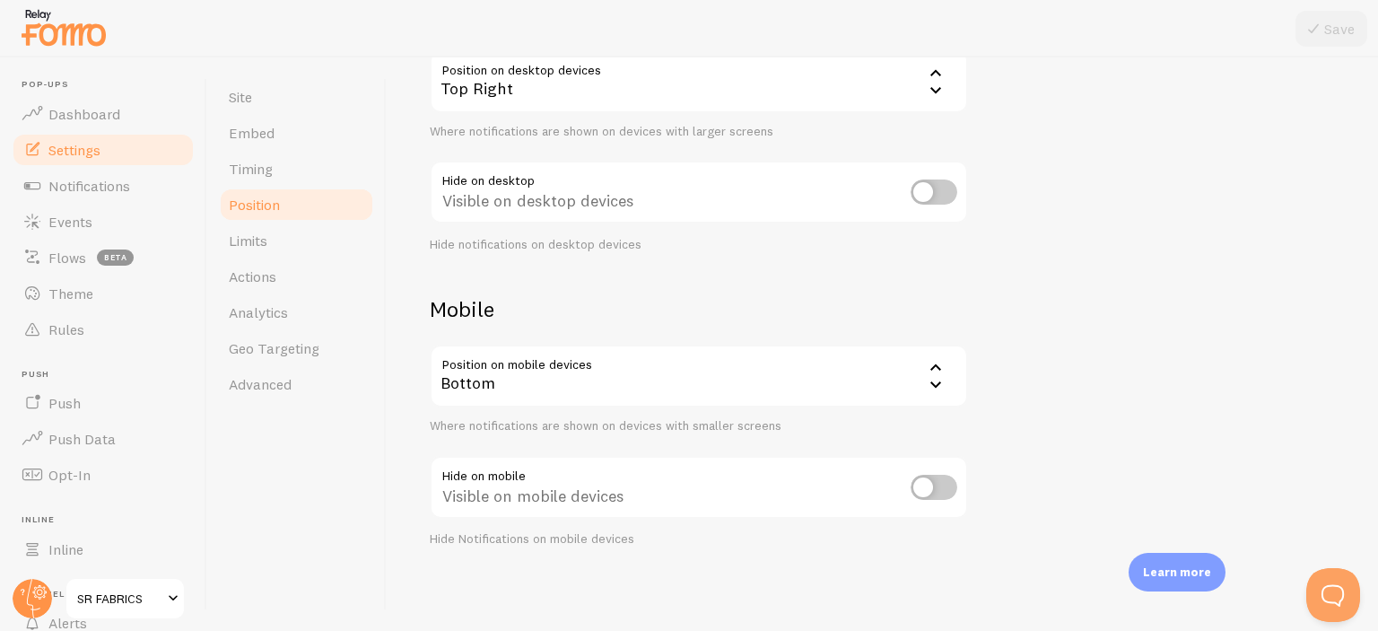
scroll to position [116, 0]
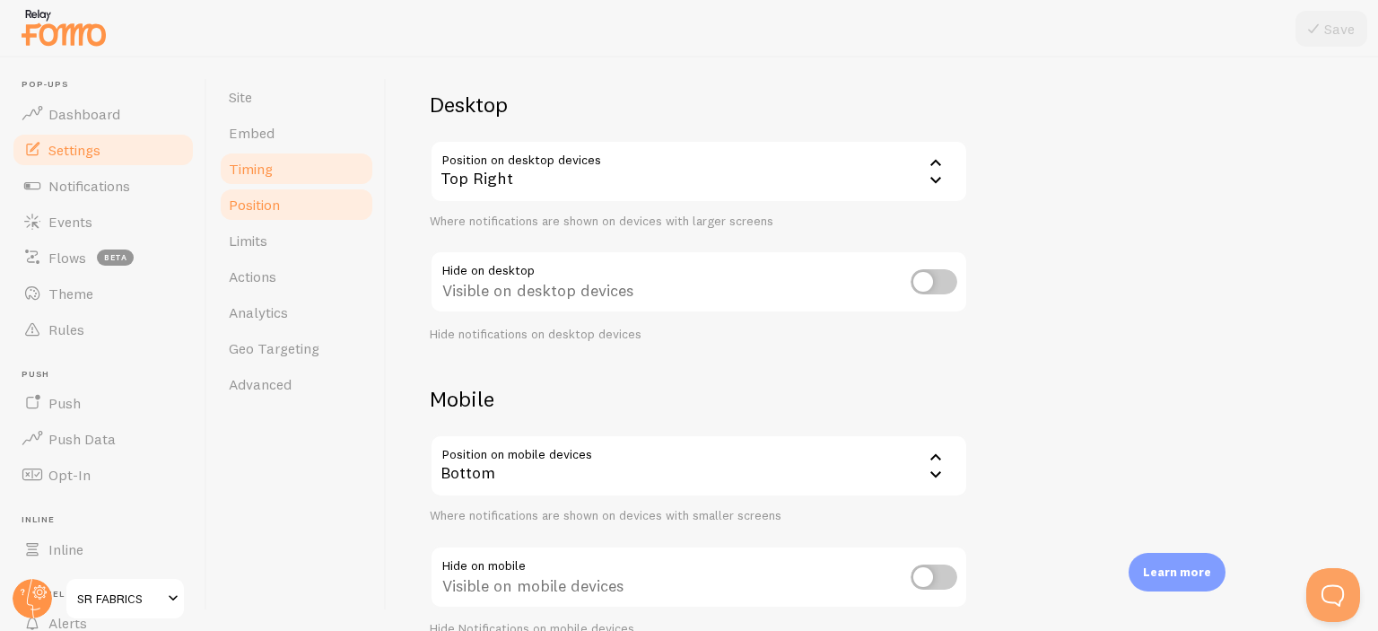
click at [278, 170] on link "Timing" at bounding box center [296, 169] width 157 height 36
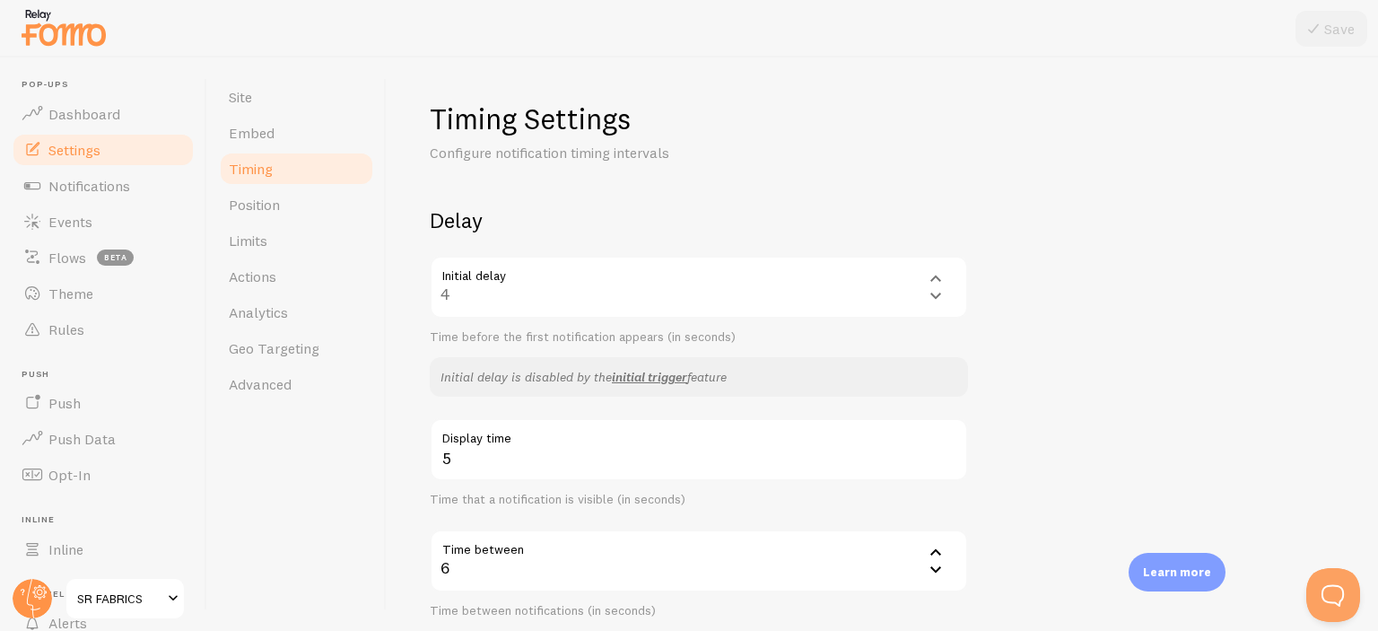
click at [531, 297] on div "Initial delay 4 4 1 2 3 4 5 Time before the first notification appears (in seco…" at bounding box center [699, 301] width 538 height 90
click at [937, 277] on div "Initial delay 4 4 1 2 3 4 5 Time before the first notification appears (in seco…" at bounding box center [699, 301] width 538 height 90
click at [893, 296] on div "Initial delay 4 4 1 2 3 4 5 Time before the first notification appears (in seco…" at bounding box center [699, 301] width 538 height 90
drag, startPoint x: 635, startPoint y: 306, endPoint x: 534, endPoint y: 315, distance: 101.8
click at [623, 310] on div "Initial delay 4 4 1 2 3 4 5 Time before the first notification appears (in seco…" at bounding box center [699, 301] width 538 height 90
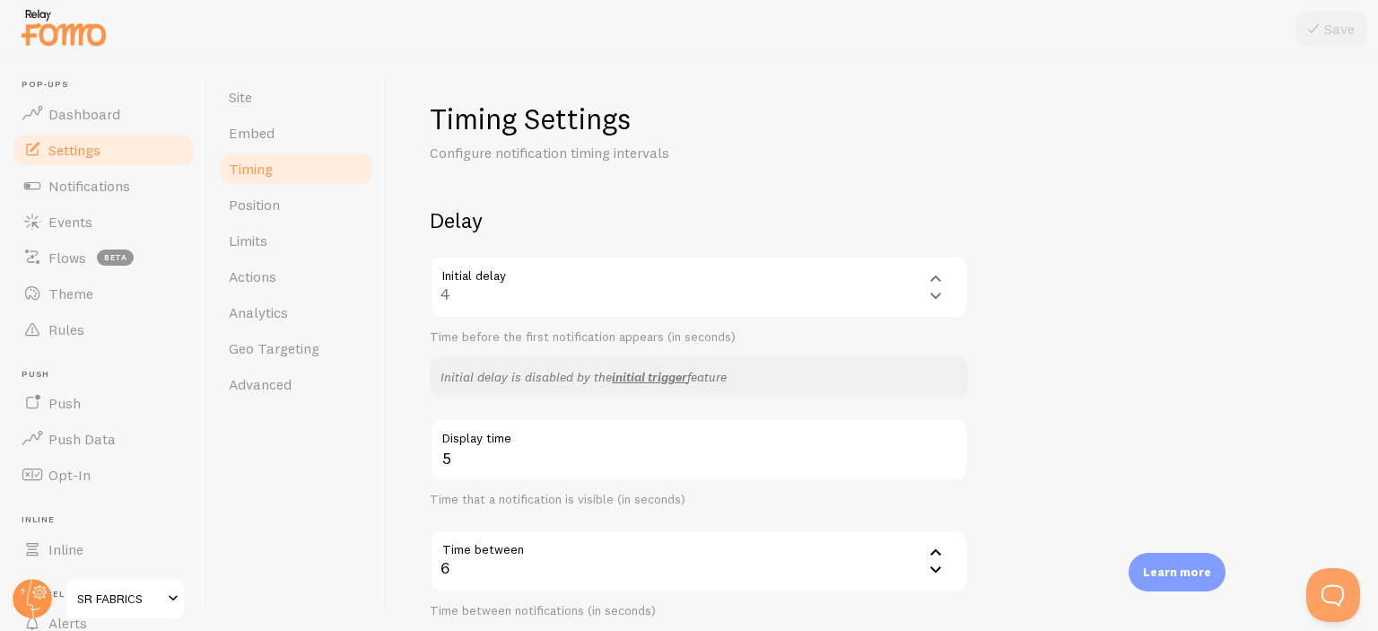
click at [445, 298] on div "Initial delay 4 4 1 2 3 4 5 Time before the first notification appears (in seco…" at bounding box center [699, 301] width 538 height 90
click at [455, 294] on div "Initial delay 4 4 1 2 3 4 5 Time before the first notification appears (in seco…" at bounding box center [699, 301] width 538 height 90
drag, startPoint x: 497, startPoint y: 352, endPoint x: 502, endPoint y: 419, distance: 67.5
click at [502, 408] on div "Delay Initial delay 4 4 1 2 3 4 5 Time before the first notification appears (i…" at bounding box center [699, 468] width 538 height 525
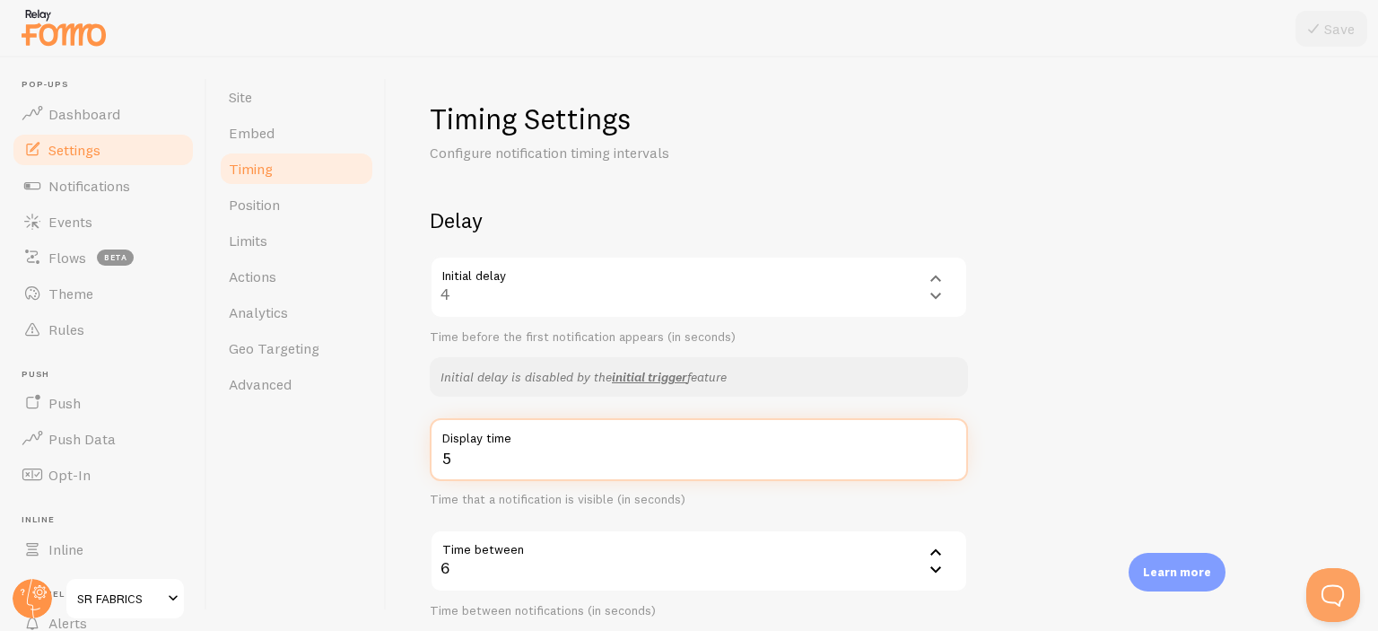
click at [511, 458] on input "5" at bounding box center [699, 449] width 538 height 63
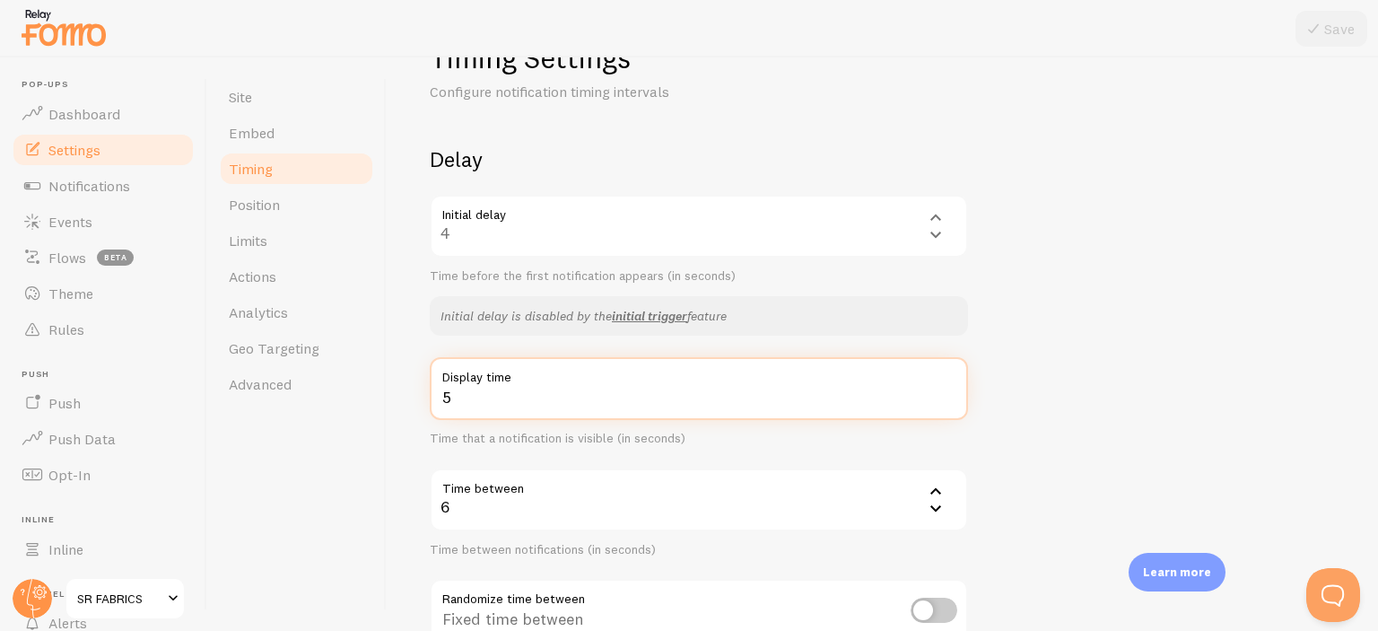
scroll to position [90, 0]
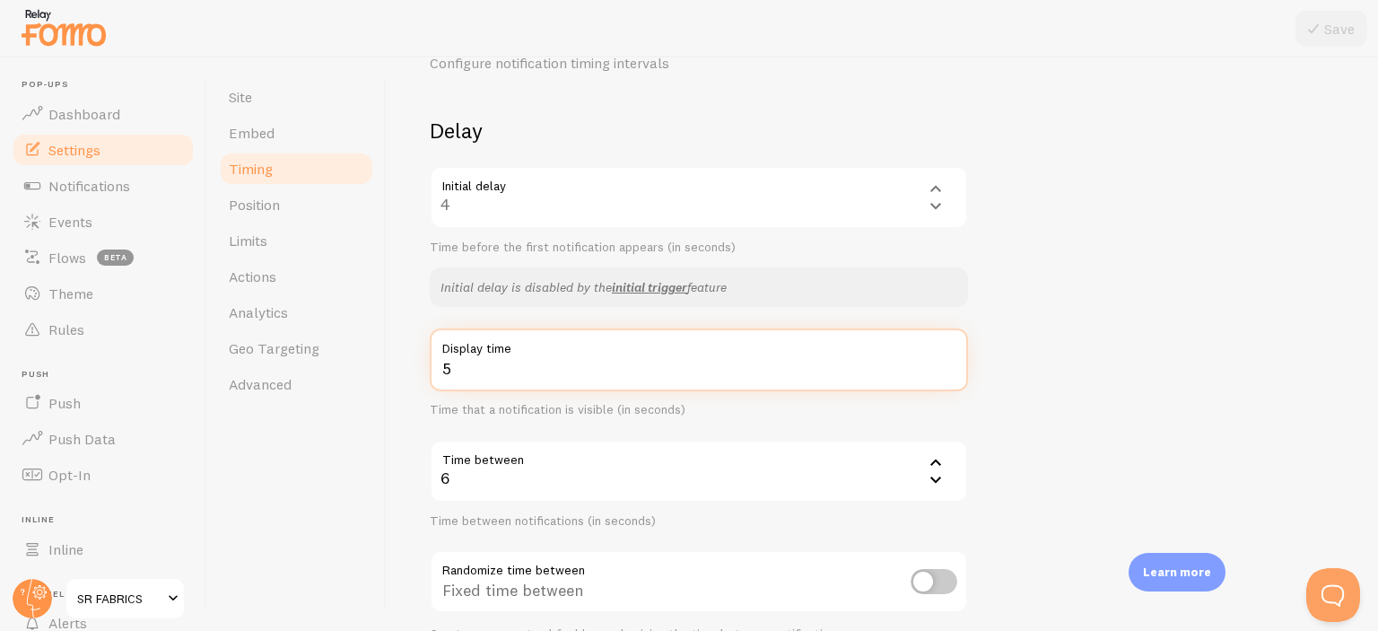
drag, startPoint x: 492, startPoint y: 370, endPoint x: 389, endPoint y: 369, distance: 103.2
click at [389, 369] on div "Timing Settings Configure notification timing intervals Delay Initial delay 4 4…" at bounding box center [882, 343] width 991 height 573
type input "4"
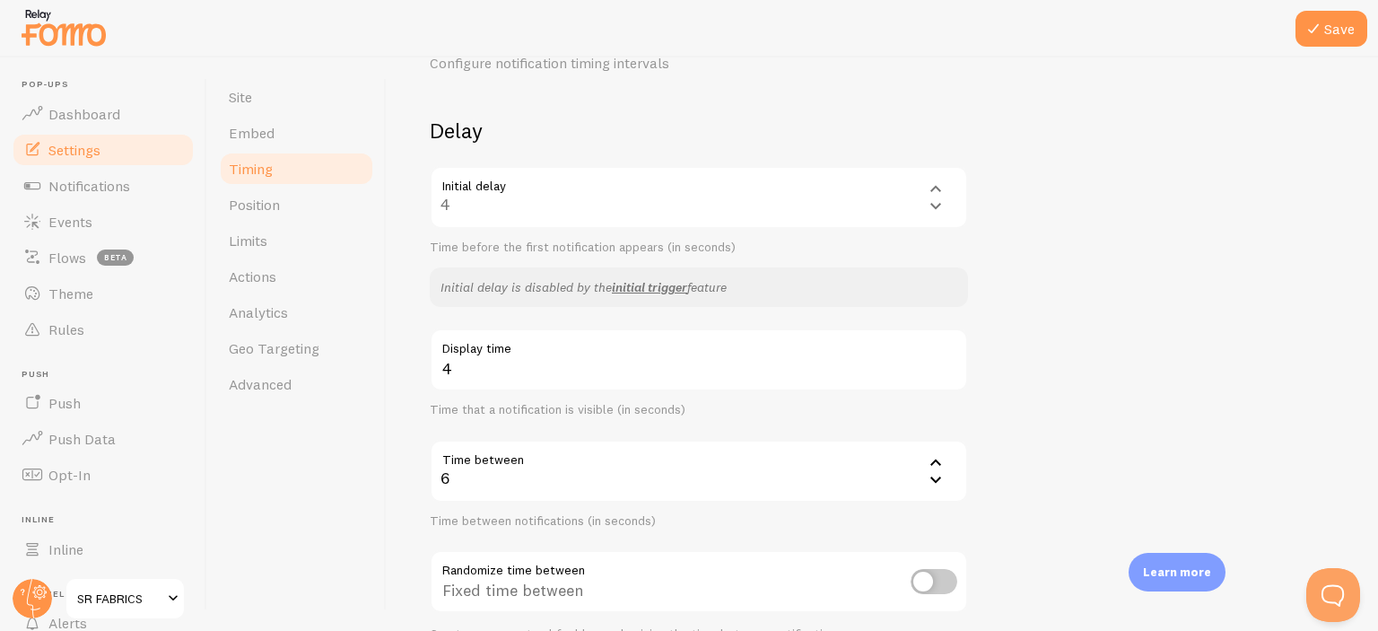
click at [753, 470] on div "6" at bounding box center [699, 471] width 538 height 63
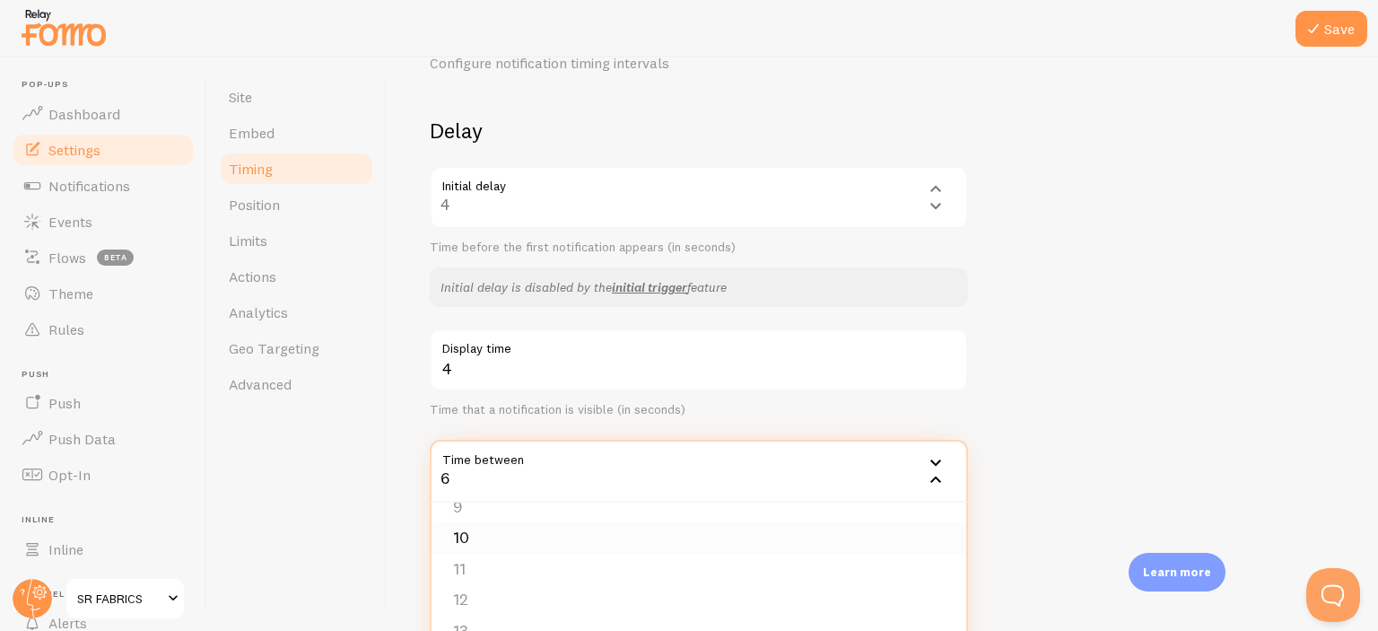
scroll to position [179, 0]
click at [498, 550] on li "8" at bounding box center [698, 565] width 535 height 31
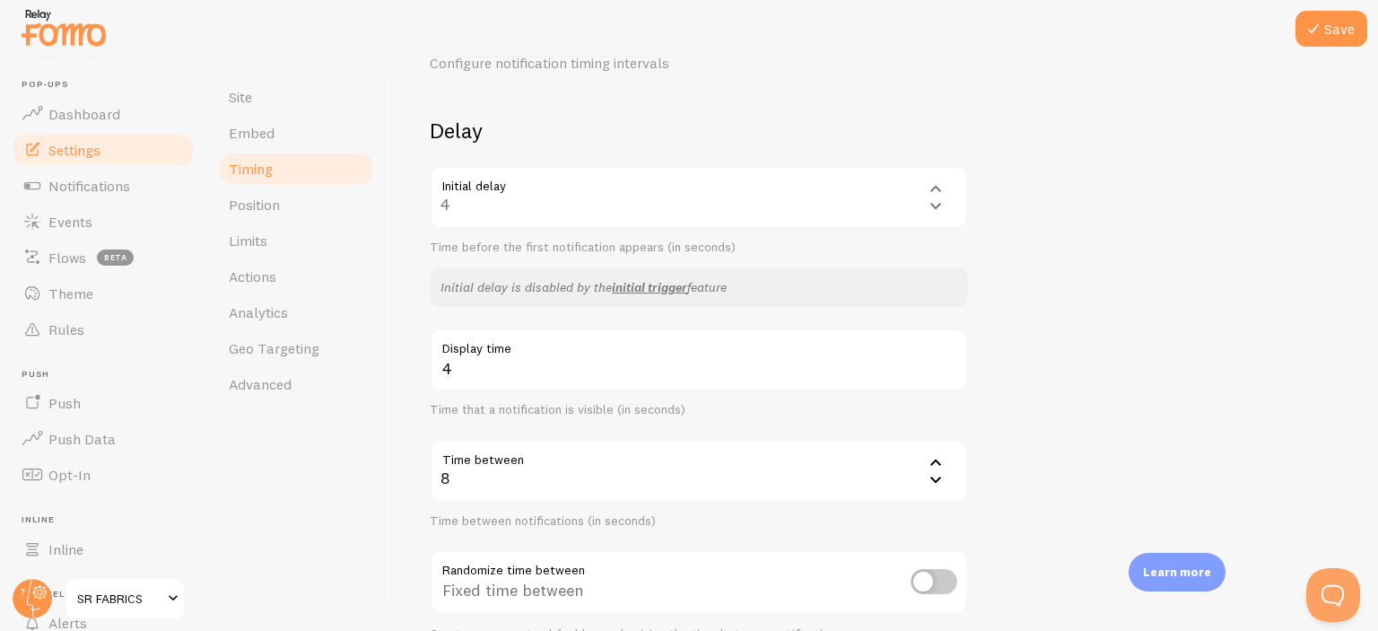
click at [931, 464] on icon at bounding box center [935, 461] width 11 height 6
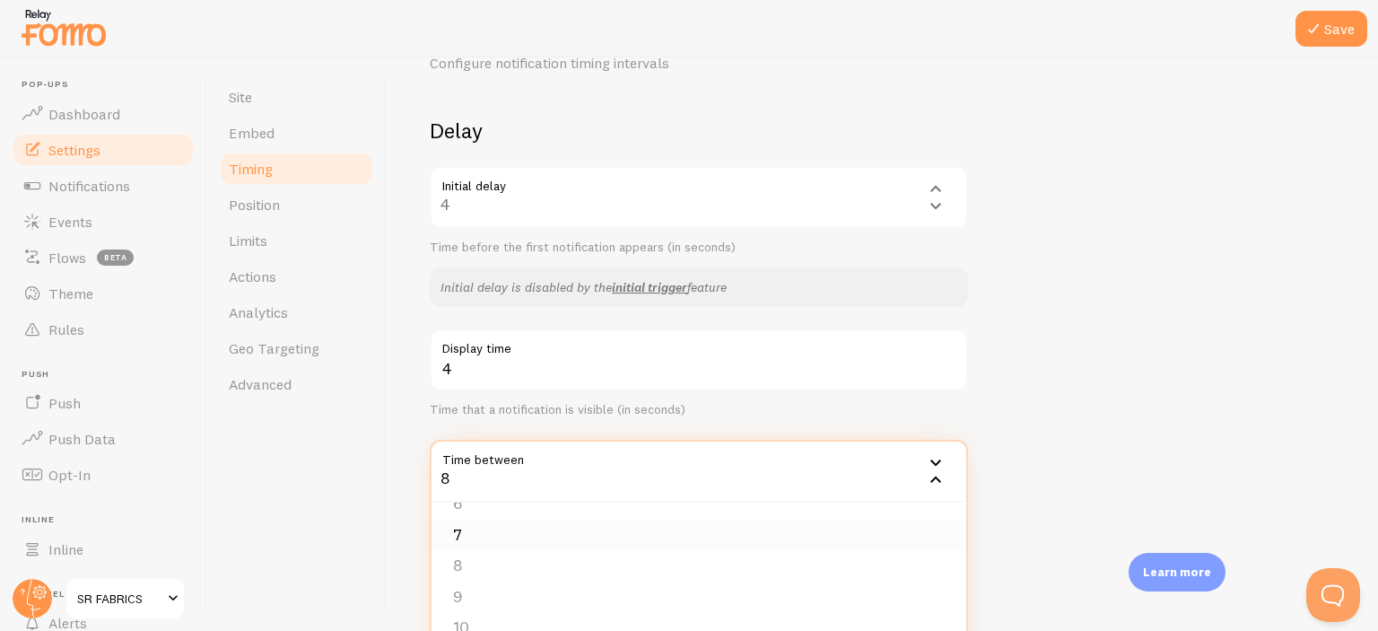
click at [463, 536] on li "7" at bounding box center [698, 534] width 535 height 31
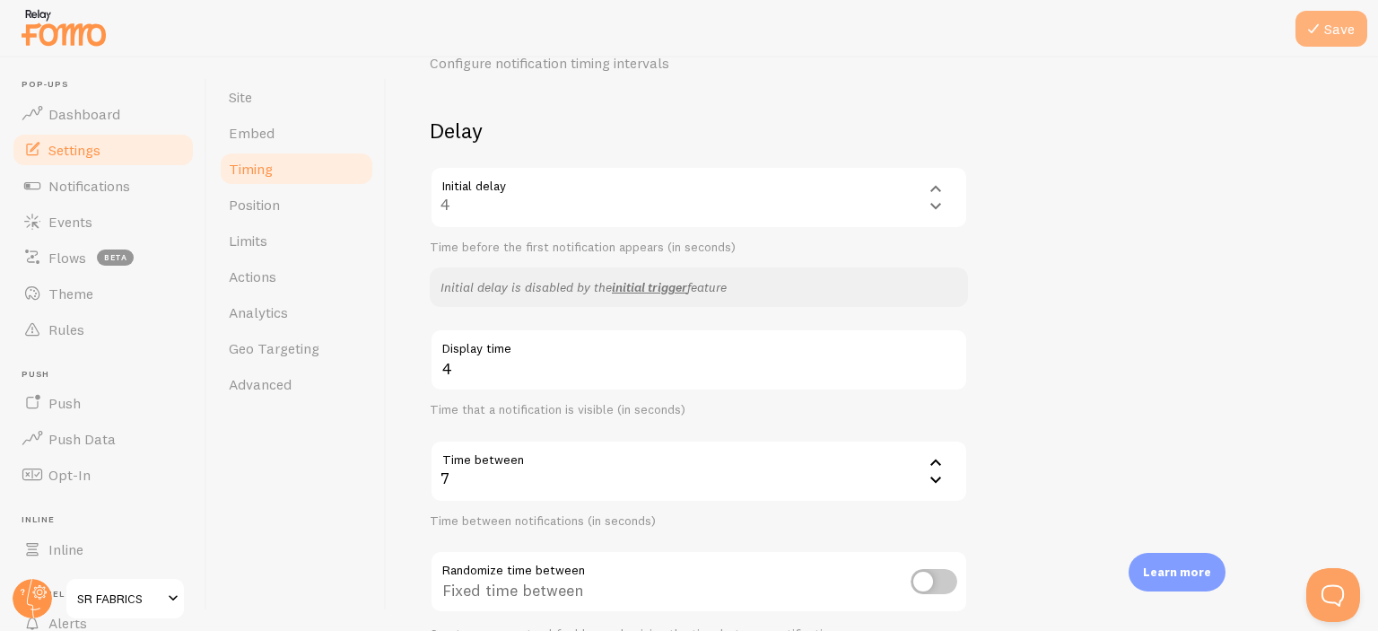
click at [1328, 26] on button "Save" at bounding box center [1331, 29] width 72 height 36
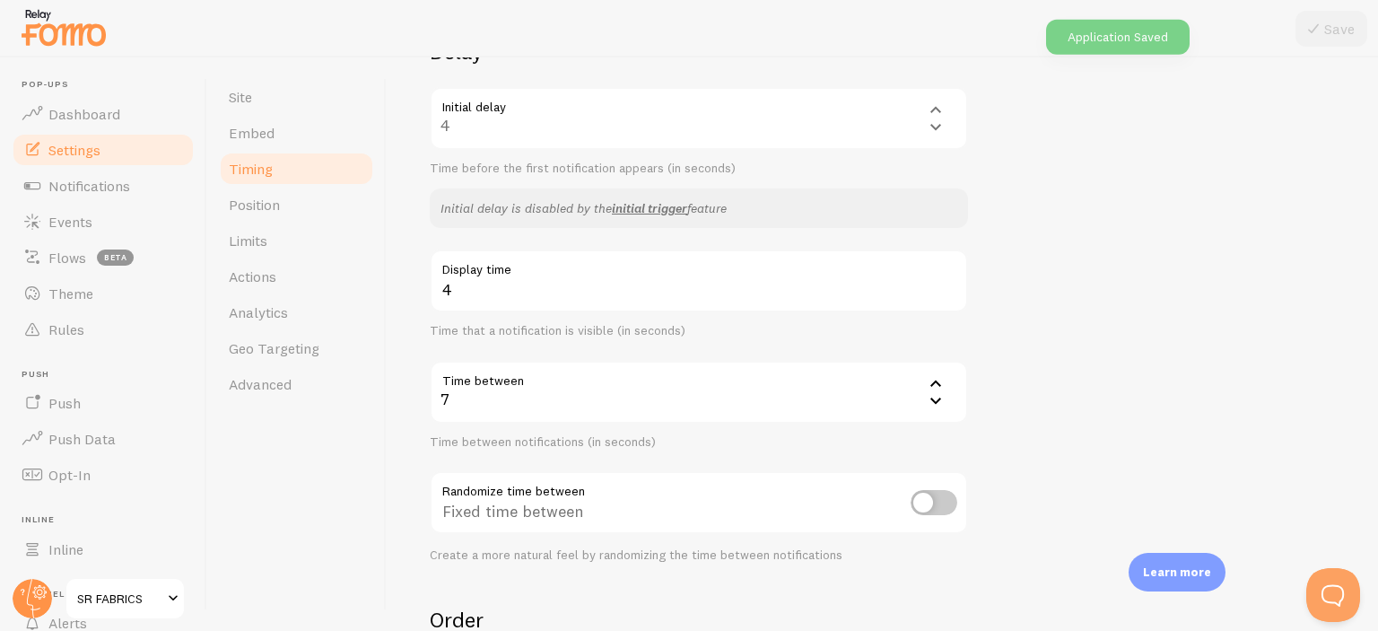
scroll to position [359, 0]
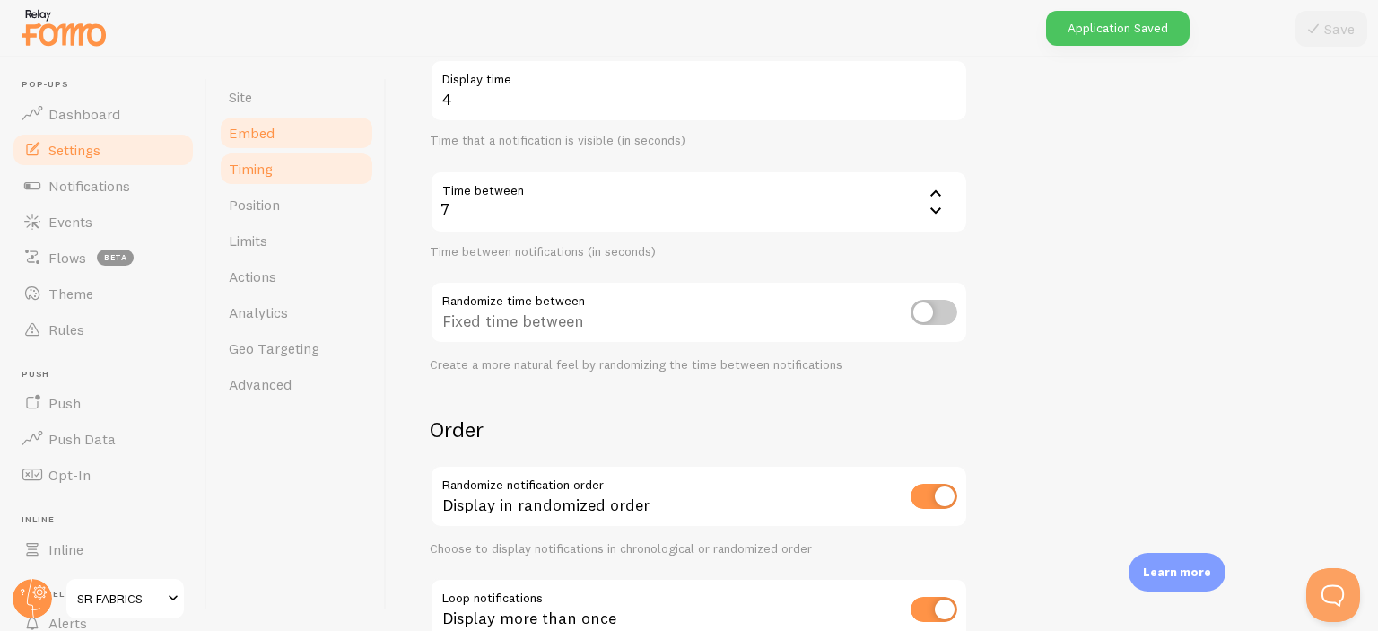
click at [294, 134] on link "Embed" at bounding box center [296, 133] width 157 height 36
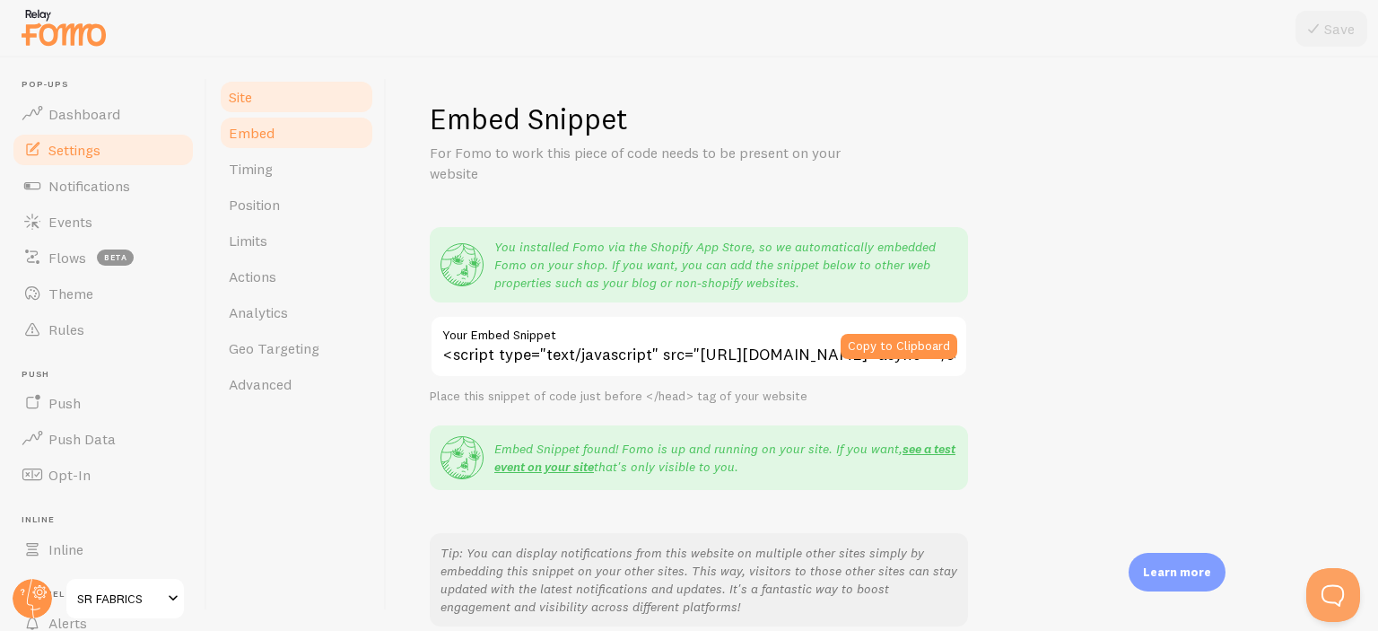
click at [276, 93] on link "Site" at bounding box center [296, 97] width 157 height 36
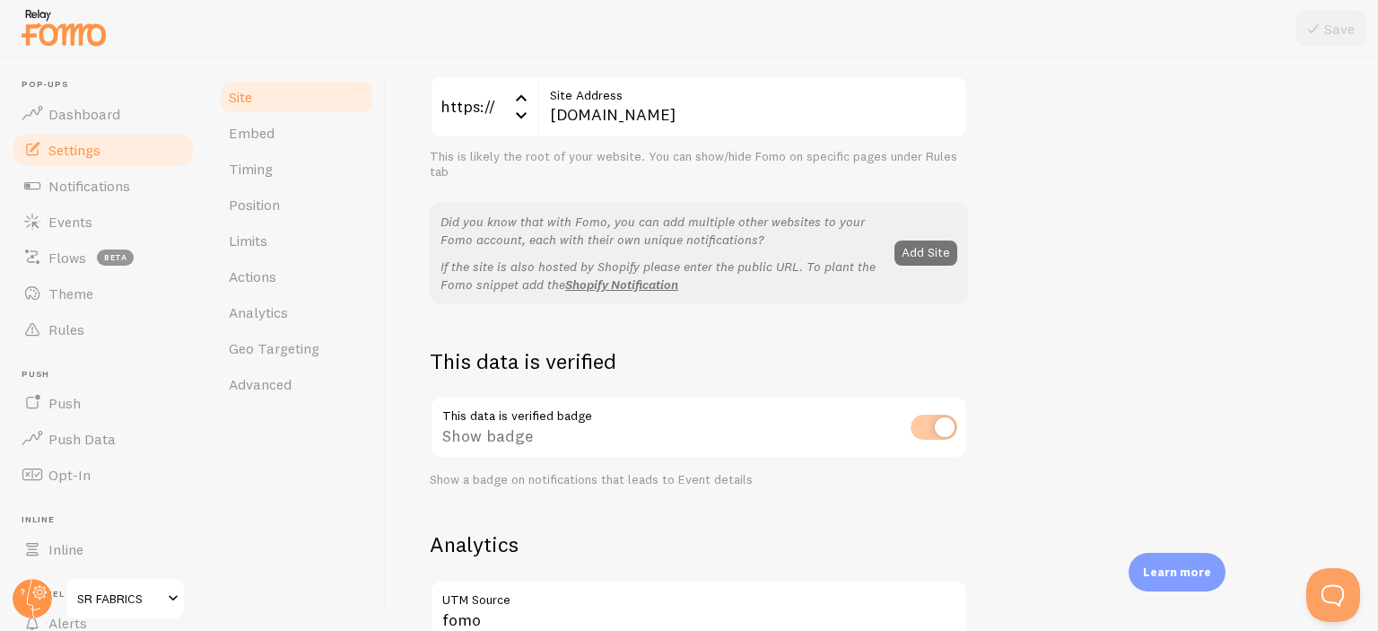
scroll to position [359, 0]
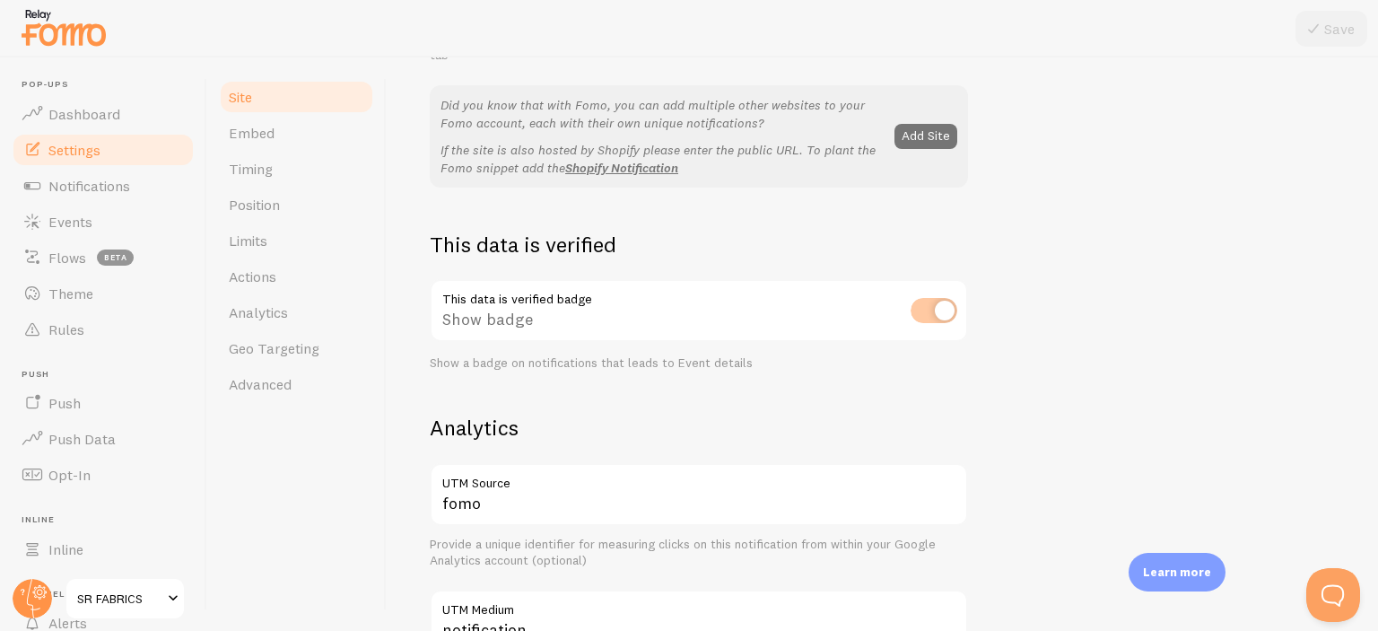
click at [931, 312] on div "This data is verified badge Show badge Show a badge on notifications that leads…" at bounding box center [699, 324] width 538 height 91
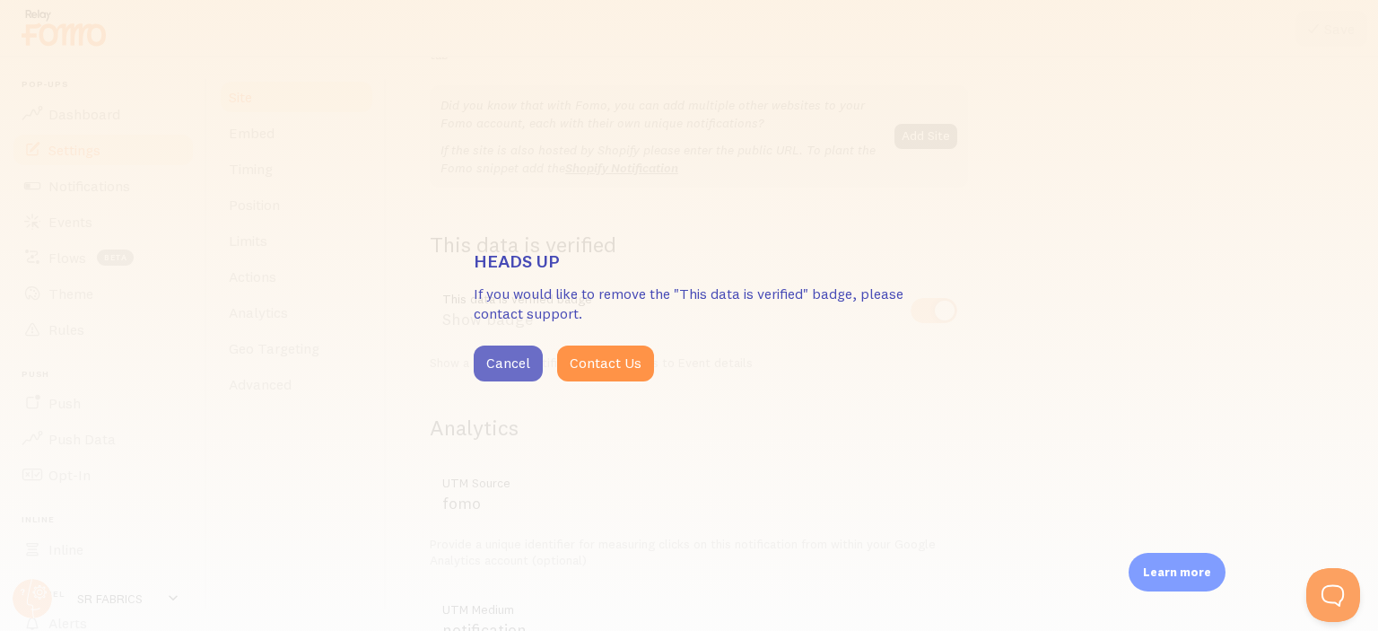
click at [507, 362] on button "Cancel" at bounding box center [508, 363] width 69 height 36
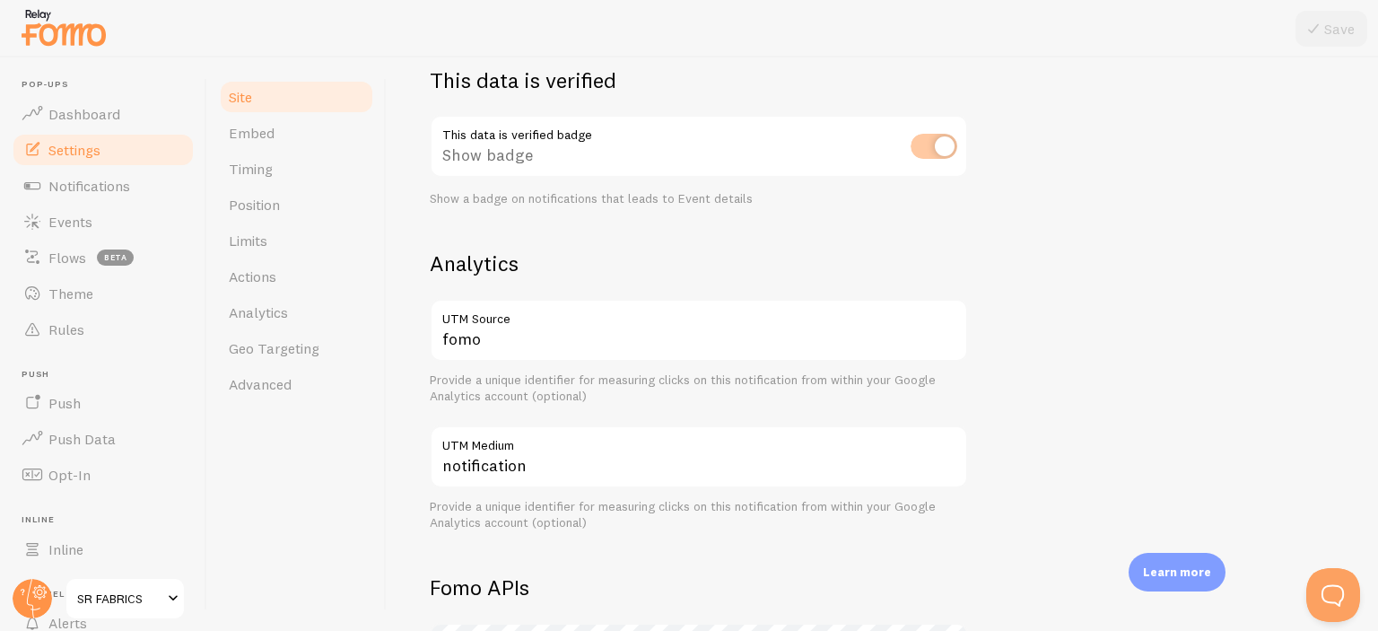
scroll to position [538, 0]
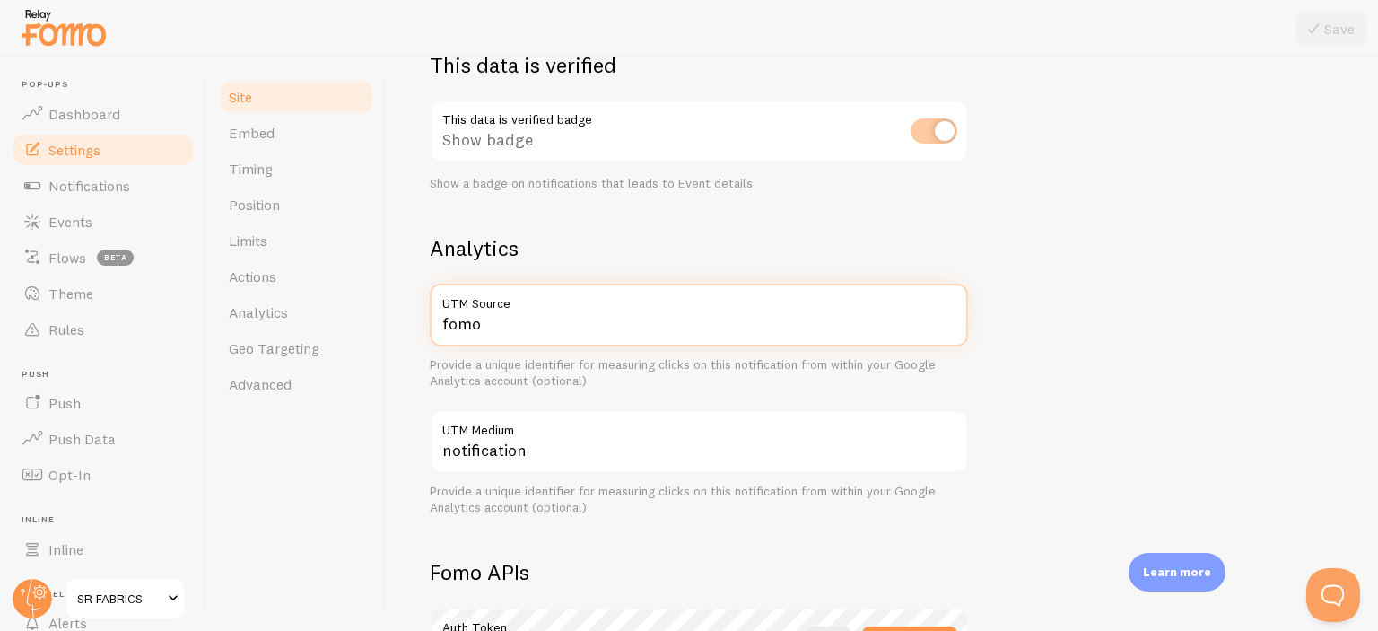
click at [571, 326] on input "fomo" at bounding box center [699, 314] width 538 height 63
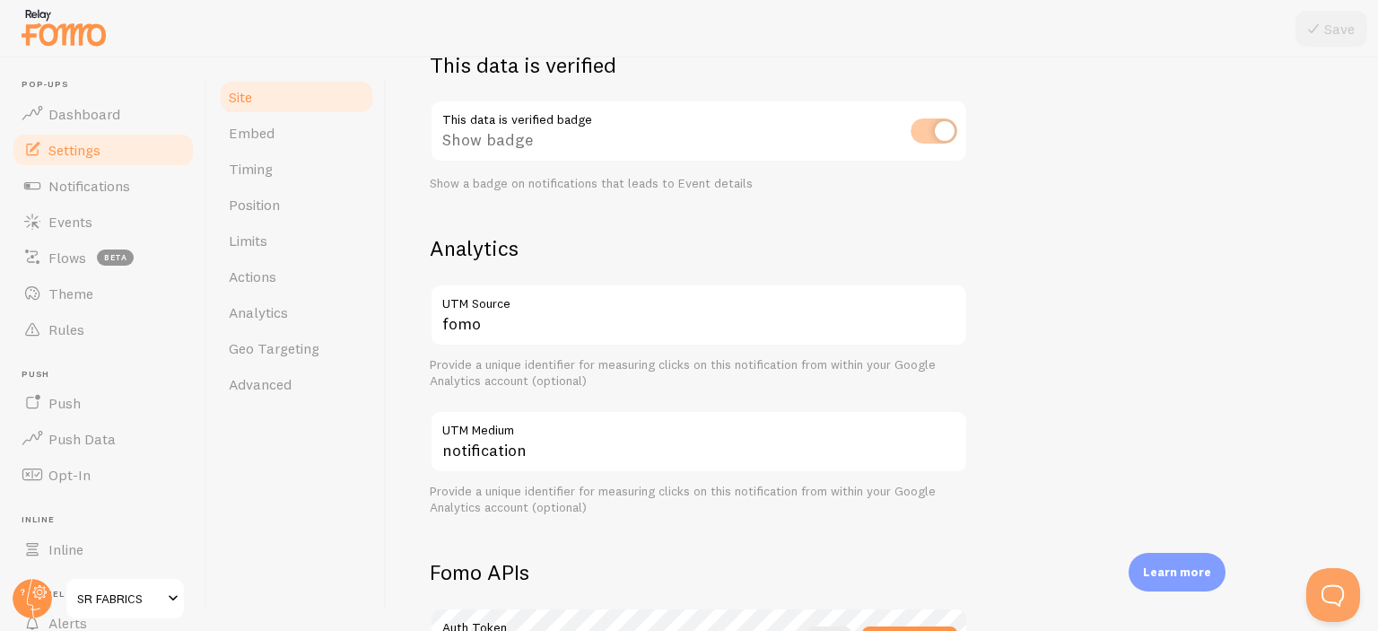
click at [598, 388] on div "fomo UTM Source Provide a unique identifier for measuring clicks on this notifi…" at bounding box center [699, 398] width 538 height 231
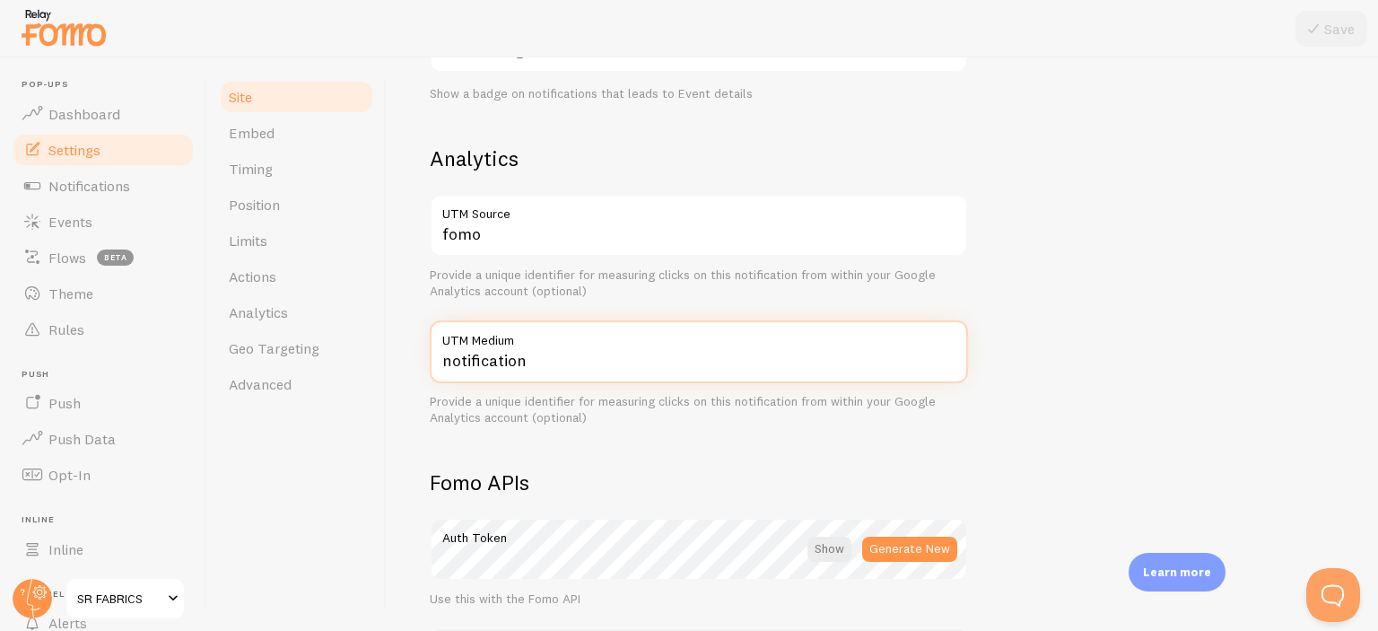
click at [589, 359] on input "notification" at bounding box center [699, 351] width 538 height 63
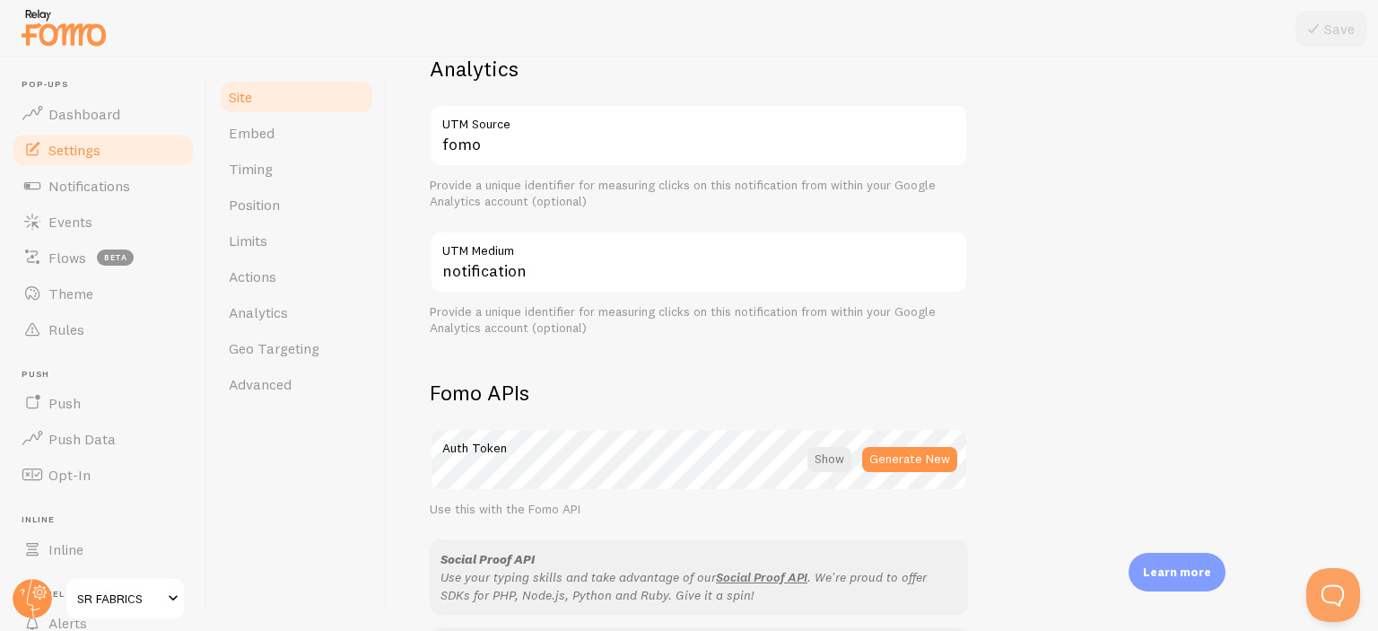
click at [606, 428] on div "Fomo APIs Auth Token Generate New Use this with the Fomo API Social Proof API U…" at bounding box center [699, 540] width 538 height 323
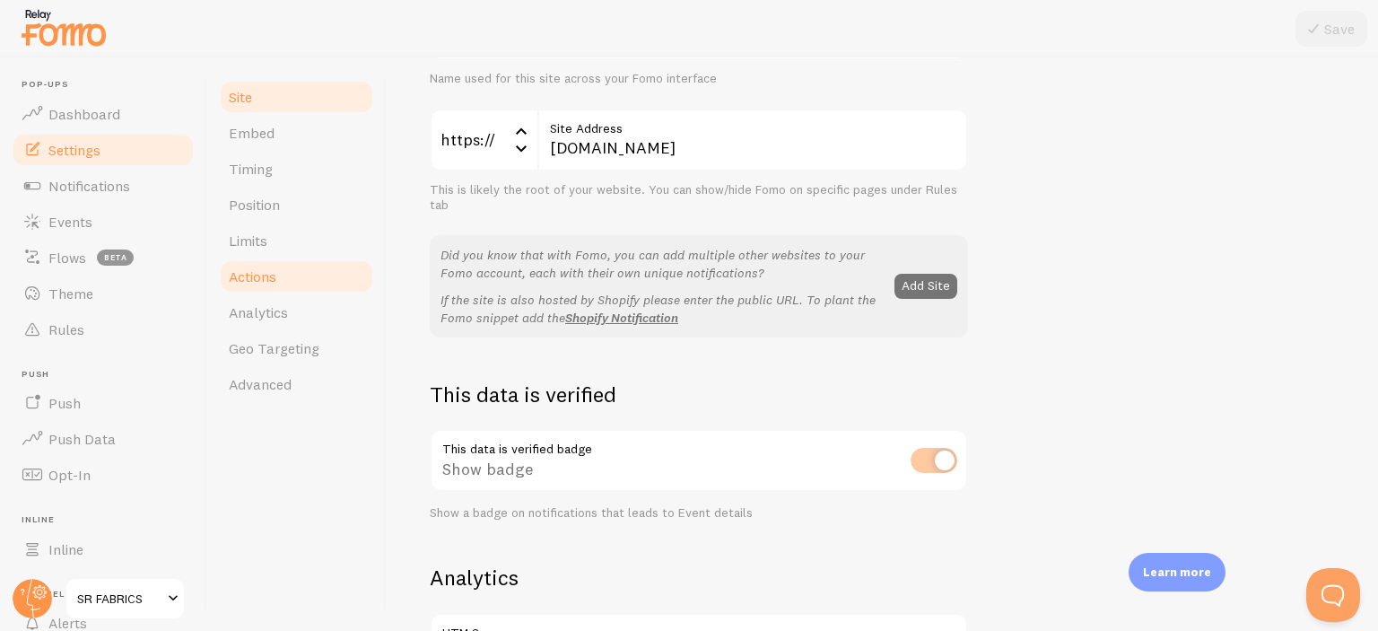
scroll to position [179, 0]
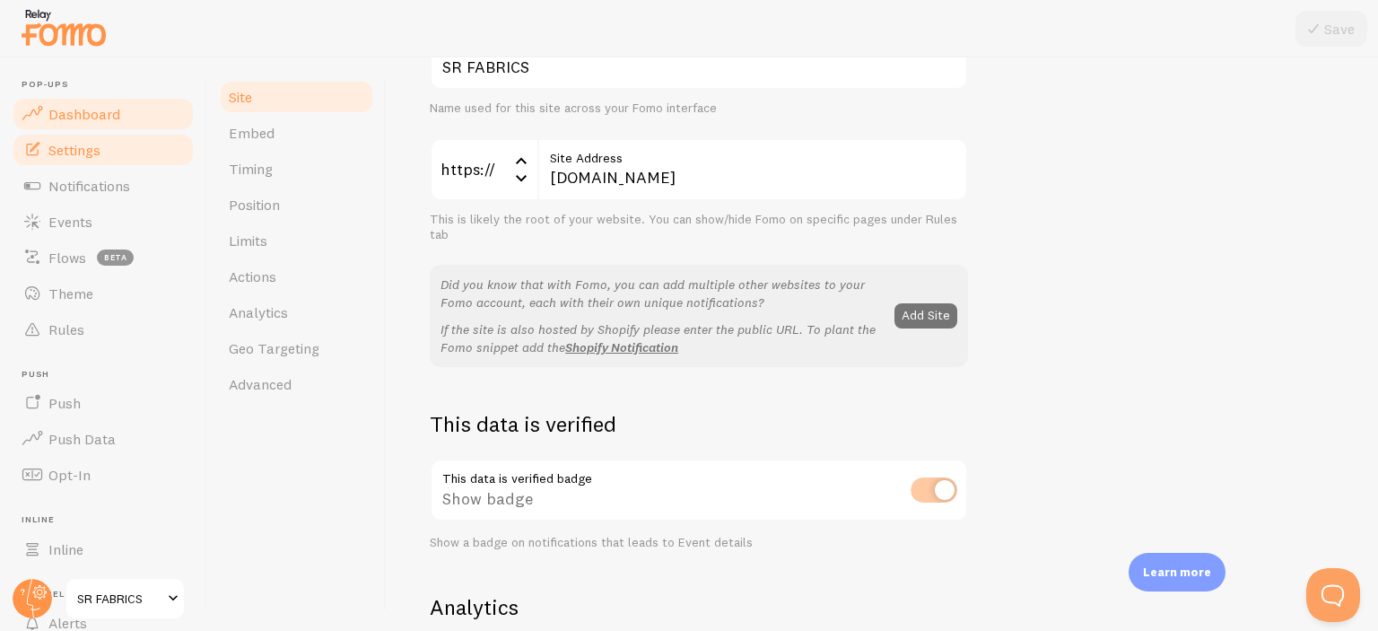
click at [47, 108] on link "Dashboard" at bounding box center [103, 114] width 185 height 36
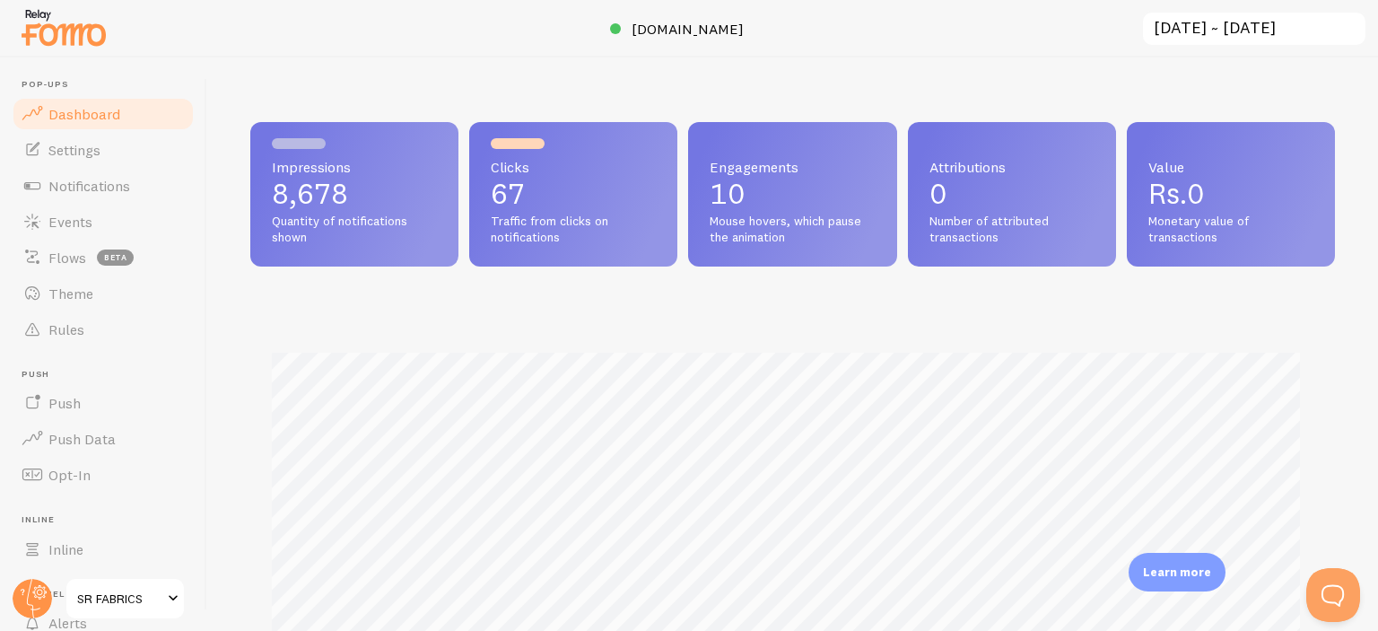
scroll to position [471, 1070]
